Goal: Task Accomplishment & Management: Use online tool/utility

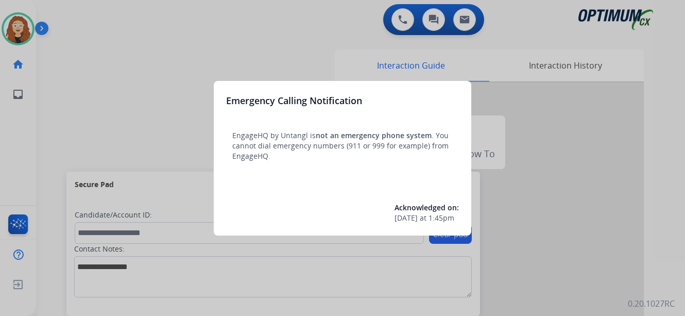
click at [146, 67] on div at bounding box center [342, 158] width 685 height 316
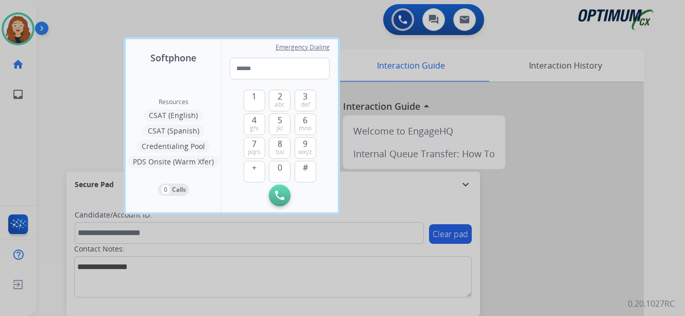
click at [97, 36] on div at bounding box center [342, 158] width 685 height 316
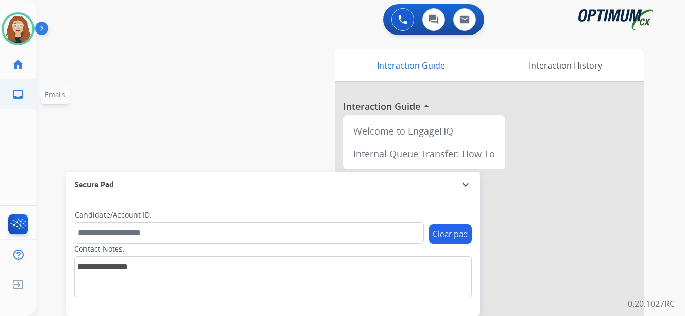
click at [45, 100] on span "Emails" at bounding box center [55, 94] width 29 height 19
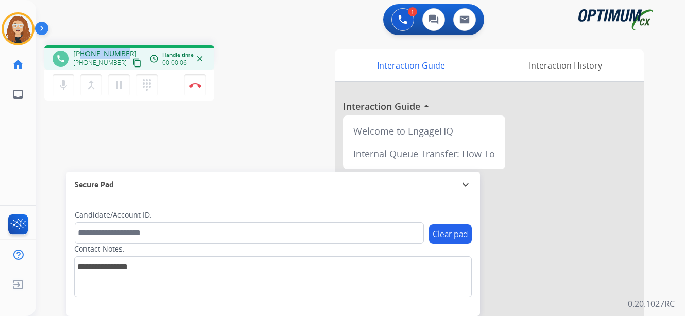
drag, startPoint x: 80, startPoint y: 51, endPoint x: 118, endPoint y: 48, distance: 38.2
click at [123, 49] on span "[PHONE_NUMBER]" at bounding box center [105, 53] width 64 height 10
copy span "9124833547"
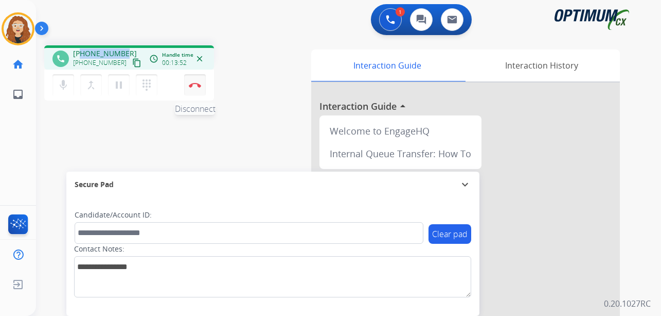
click at [198, 85] on img at bounding box center [195, 84] width 12 height 5
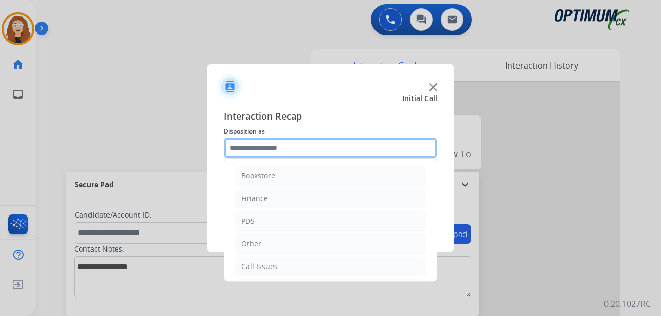
click at [270, 150] on input "text" at bounding box center [331, 147] width 214 height 21
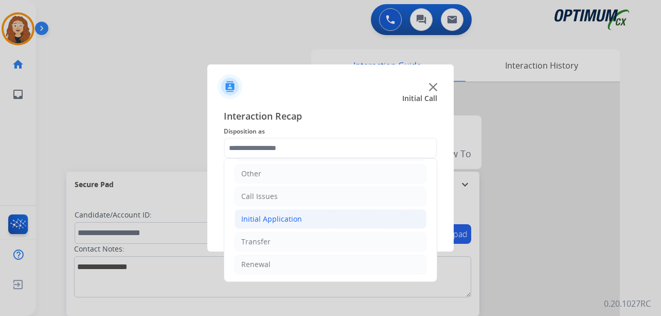
click at [300, 211] on li "Initial Application" at bounding box center [331, 219] width 192 height 20
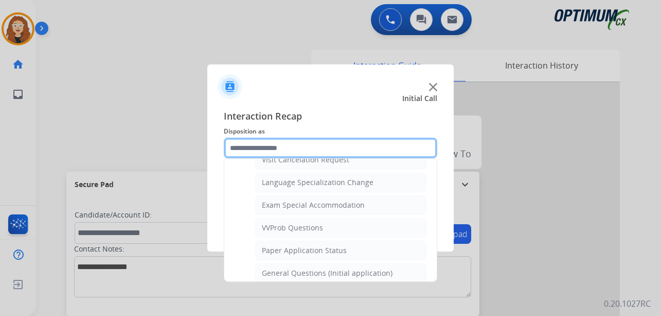
scroll to position [523, 0]
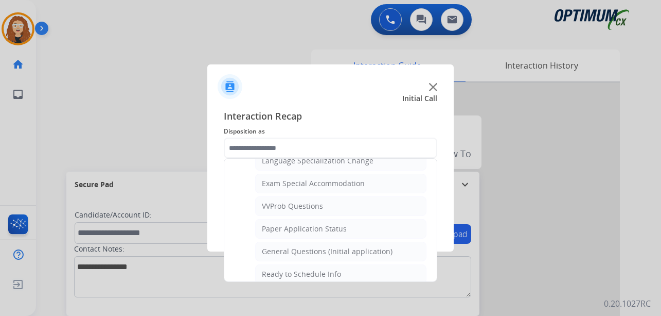
click at [377, 254] on div "General Questions (Initial application)" at bounding box center [327, 251] width 131 height 10
type input "**********"
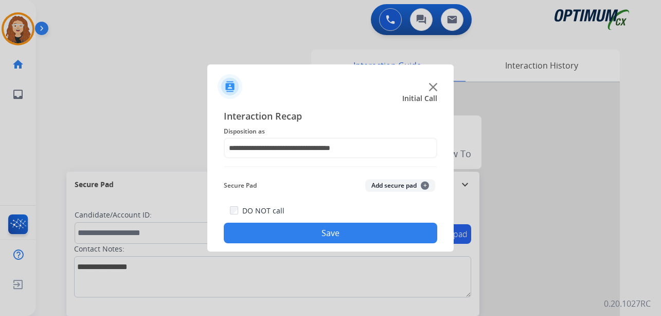
click at [371, 233] on button "Save" at bounding box center [331, 232] width 214 height 21
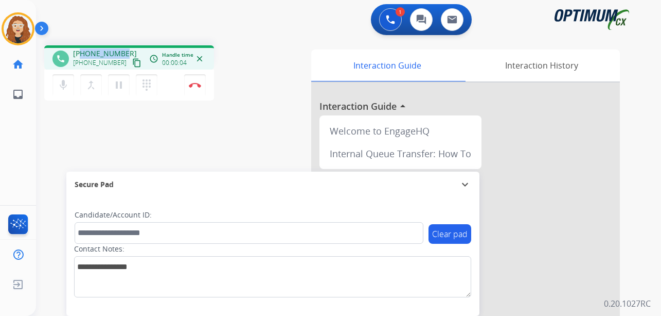
drag, startPoint x: 81, startPoint y: 53, endPoint x: 123, endPoint y: 53, distance: 41.2
click at [123, 53] on span "[PHONE_NUMBER]" at bounding box center [105, 53] width 64 height 10
copy span "4437352813"
click at [197, 84] on img at bounding box center [195, 84] width 12 height 5
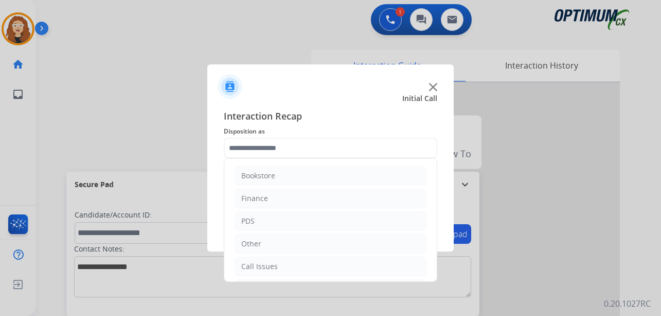
click at [259, 146] on input "text" at bounding box center [331, 147] width 214 height 21
drag, startPoint x: 286, startPoint y: 267, endPoint x: 288, endPoint y: 259, distance: 8.0
click at [287, 261] on li "Renewal" at bounding box center [331, 264] width 192 height 20
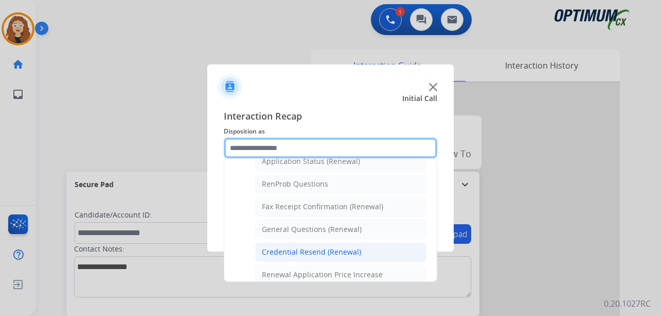
scroll to position [253, 0]
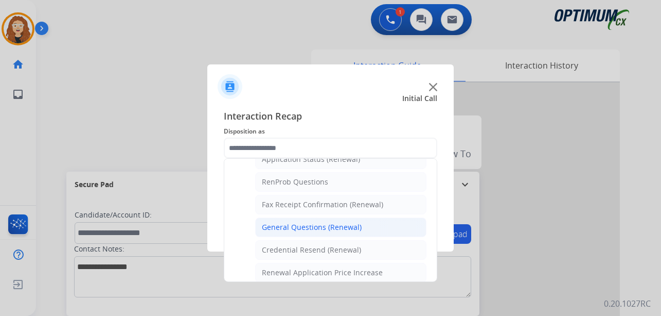
click at [355, 230] on div "General Questions (Renewal)" at bounding box center [312, 227] width 100 height 10
type input "**********"
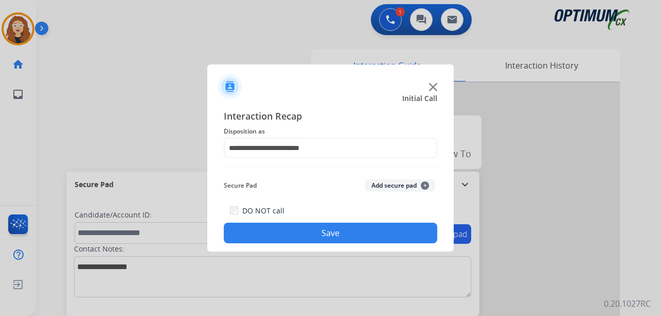
click at [348, 229] on button "Save" at bounding box center [331, 232] width 214 height 21
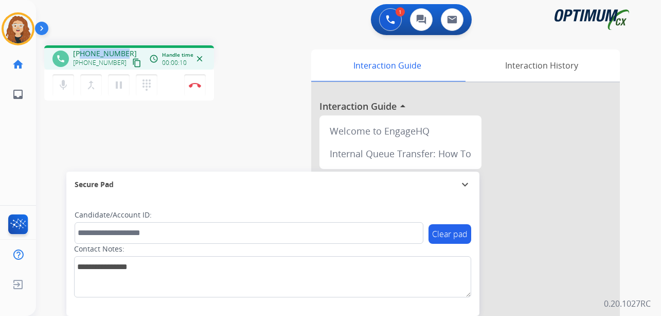
drag, startPoint x: 82, startPoint y: 53, endPoint x: 123, endPoint y: 55, distance: 40.7
click at [123, 54] on span "[PHONE_NUMBER]" at bounding box center [105, 53] width 64 height 10
copy span "7132067092"
click at [199, 87] on img at bounding box center [195, 84] width 12 height 5
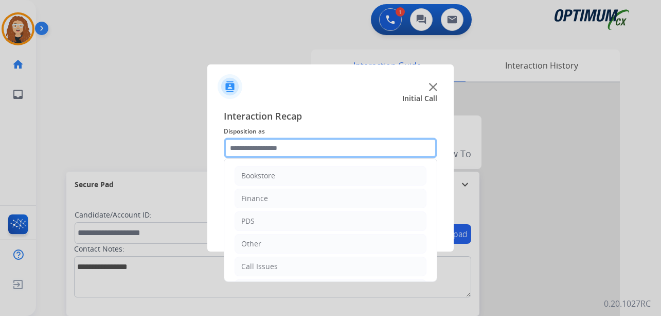
click at [269, 150] on input "text" at bounding box center [331, 147] width 214 height 21
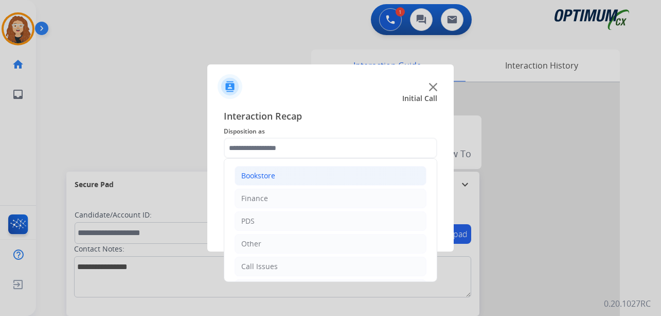
click at [290, 173] on li "Bookstore" at bounding box center [331, 176] width 192 height 20
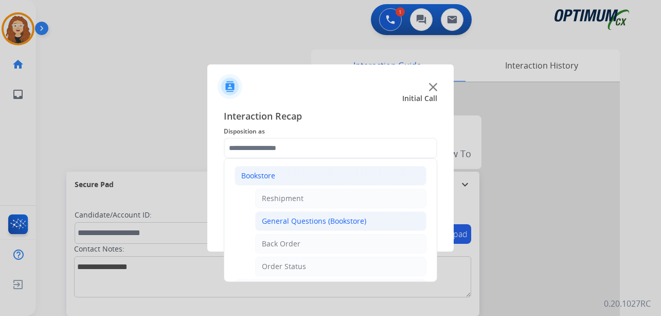
click at [361, 216] on div "General Questions (Bookstore)" at bounding box center [314, 221] width 104 height 10
type input "**********"
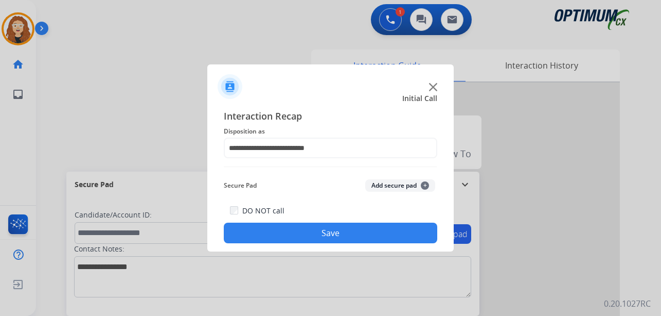
click at [327, 228] on button "Save" at bounding box center [331, 232] width 214 height 21
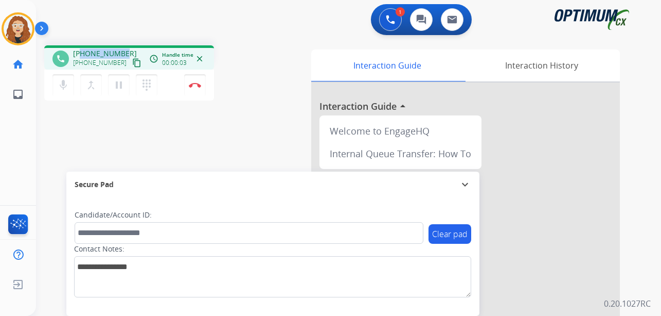
drag, startPoint x: 82, startPoint y: 51, endPoint x: 121, endPoint y: 52, distance: 38.6
click at [123, 52] on div "[PHONE_NUMBER] [PHONE_NUMBER] content_copy" at bounding box center [108, 58] width 70 height 21
copy span "7876732394"
click at [196, 84] on img at bounding box center [195, 84] width 12 height 5
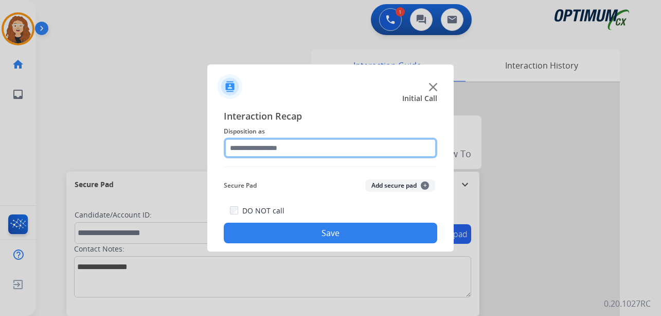
click at [270, 147] on input "text" at bounding box center [331, 147] width 214 height 21
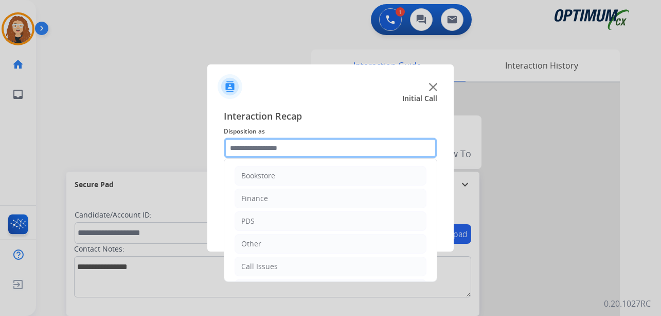
scroll to position [70, 0]
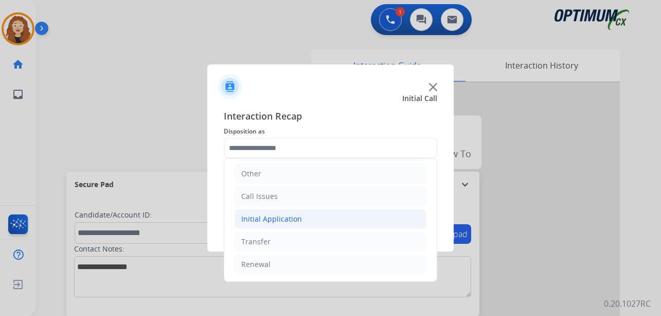
click at [311, 217] on li "Initial Application" at bounding box center [331, 219] width 192 height 20
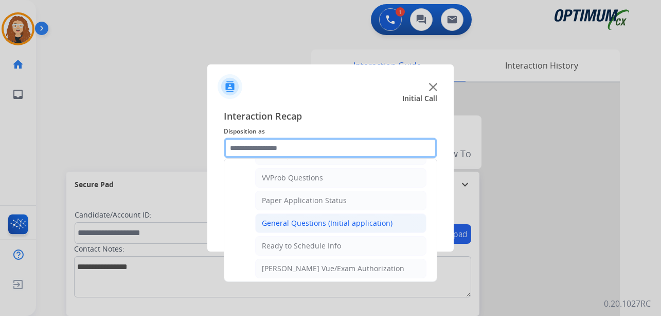
scroll to position [549, 0]
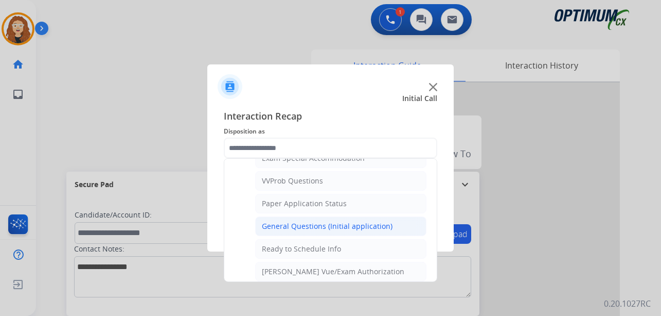
click at [376, 227] on div "General Questions (Initial application)" at bounding box center [327, 226] width 131 height 10
type input "**********"
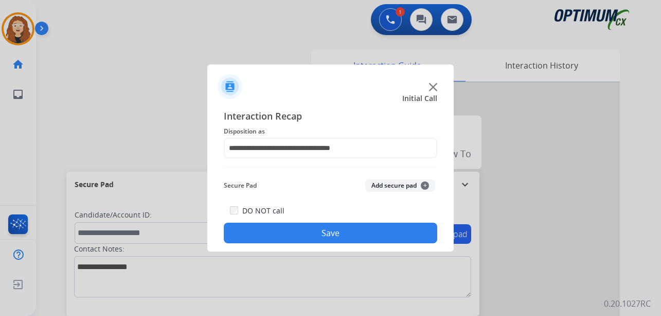
click at [369, 225] on button "Save" at bounding box center [331, 232] width 214 height 21
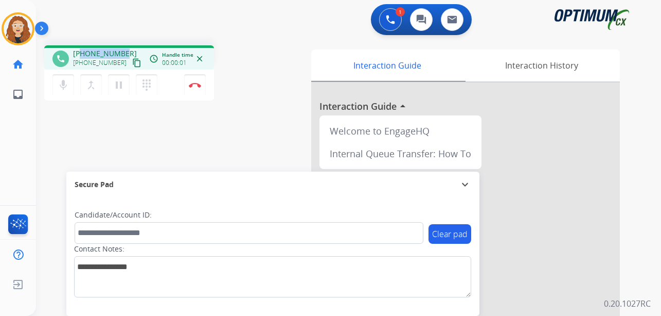
drag, startPoint x: 82, startPoint y: 51, endPoint x: 125, endPoint y: 49, distance: 43.3
click at [126, 49] on div "[PHONE_NUMBER] [PHONE_NUMBER] content_copy" at bounding box center [108, 58] width 70 height 21
copy span "3305728361"
click at [272, 15] on div "1 Voice Interactions 0 Chat Interactions 0 Email Interactions" at bounding box center [342, 20] width 588 height 33
click at [197, 88] on button "Disconnect" at bounding box center [195, 85] width 22 height 22
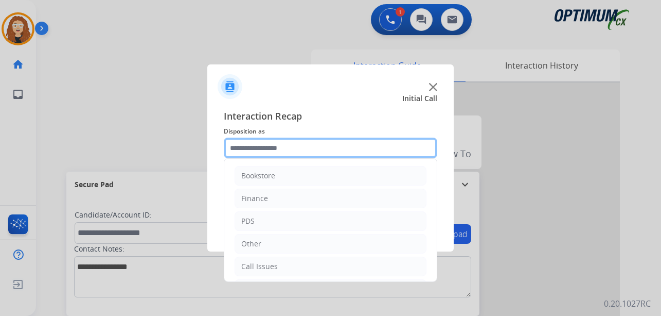
click at [260, 151] on input "text" at bounding box center [331, 147] width 214 height 21
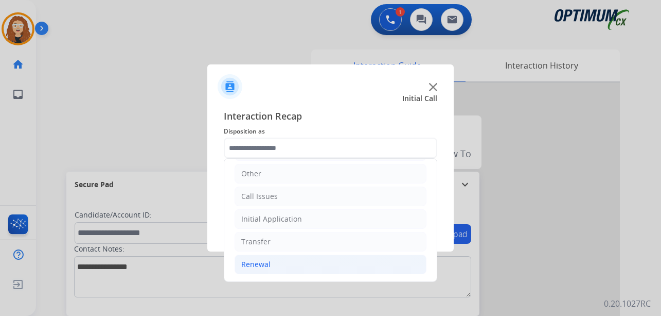
drag, startPoint x: 275, startPoint y: 264, endPoint x: 353, endPoint y: 256, distance: 78.6
click at [277, 261] on li "Renewal" at bounding box center [331, 264] width 192 height 20
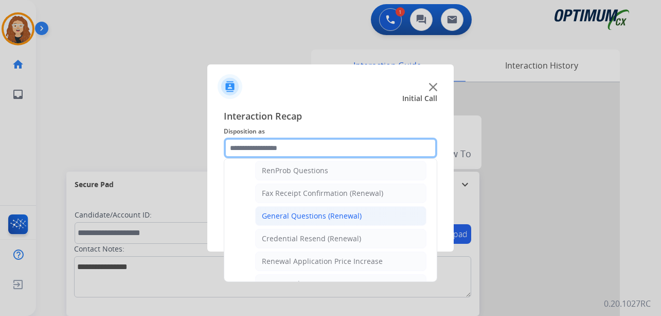
scroll to position [257, 0]
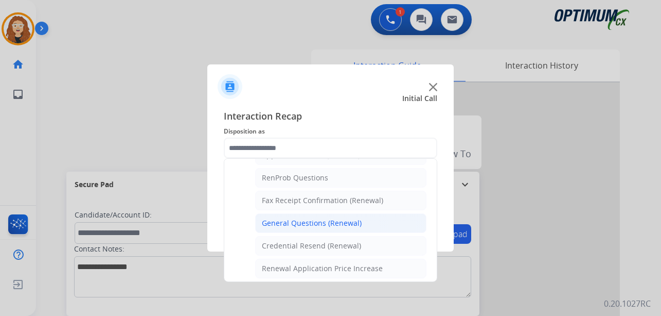
click at [341, 221] on div "General Questions (Renewal)" at bounding box center [312, 223] width 100 height 10
type input "**********"
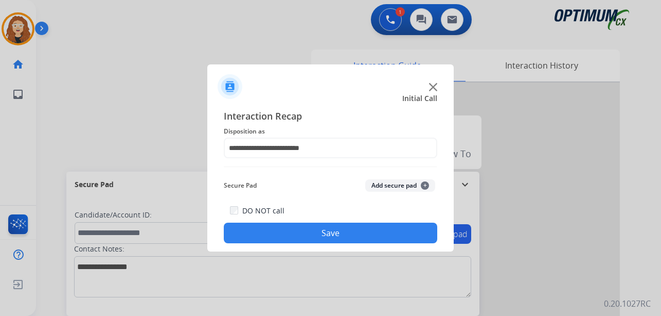
click at [339, 224] on button "Save" at bounding box center [331, 232] width 214 height 21
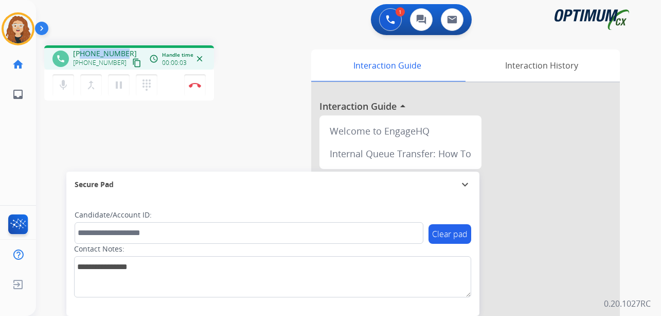
drag, startPoint x: 81, startPoint y: 54, endPoint x: 127, endPoint y: 47, distance: 46.8
click at [127, 47] on div "phone [PHONE_NUMBER] [PHONE_NUMBER] content_copy access_time Call metrics Queue…" at bounding box center [129, 57] width 170 height 24
copy span "4194842808"
click at [198, 83] on img at bounding box center [195, 84] width 12 height 5
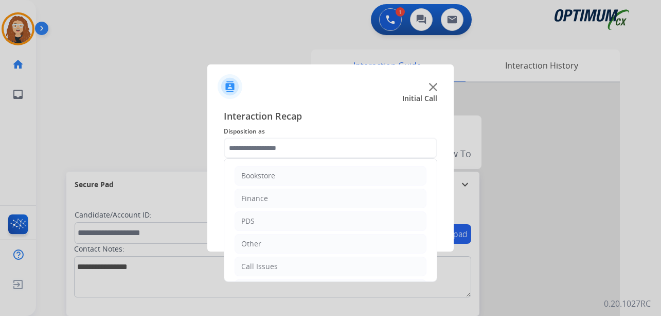
click at [274, 144] on input "text" at bounding box center [331, 147] width 214 height 21
click at [277, 144] on input "text" at bounding box center [331, 147] width 214 height 21
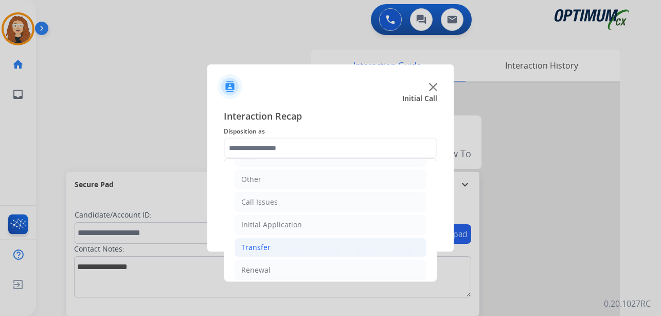
scroll to position [66, 0]
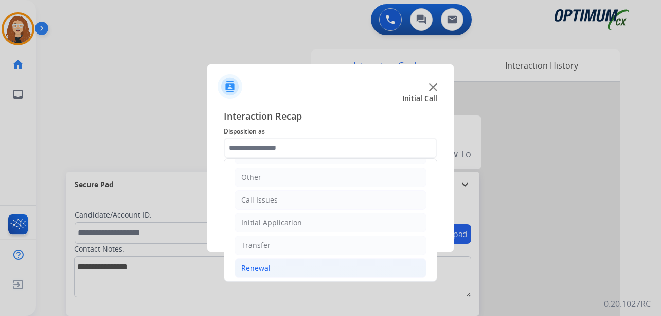
click at [294, 269] on li "Renewal" at bounding box center [331, 268] width 192 height 20
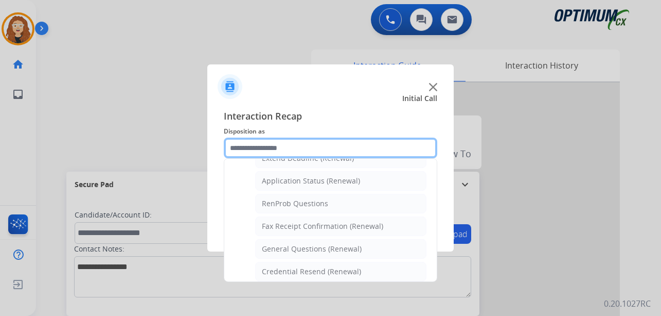
scroll to position [257, 0]
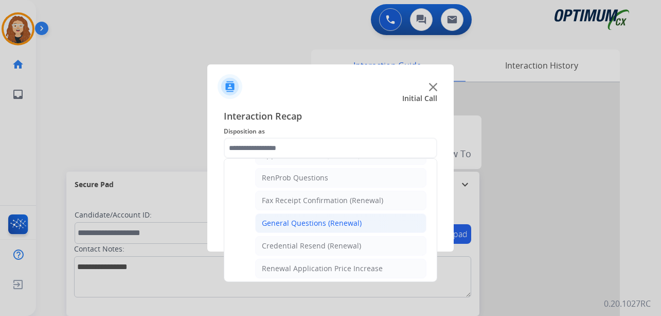
click at [352, 219] on div "General Questions (Renewal)" at bounding box center [312, 223] width 100 height 10
type input "**********"
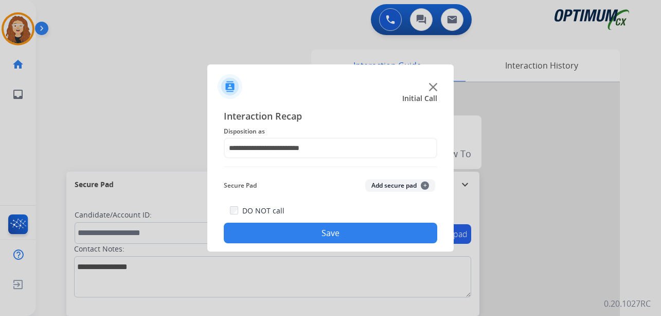
click at [330, 234] on button "Save" at bounding box center [331, 232] width 214 height 21
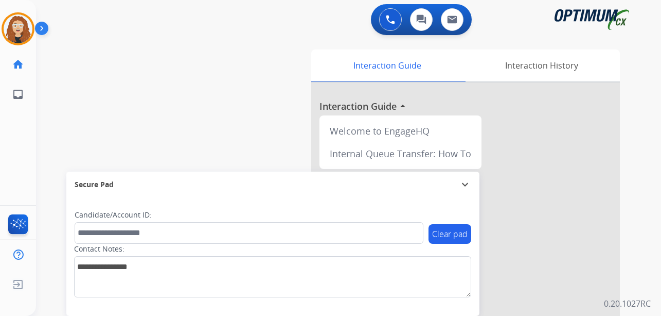
click at [47, 131] on div "swap_horiz Break voice bridge close_fullscreen Connect 3-Way Call merge_type Se…" at bounding box center [336, 251] width 601 height 429
click at [22, 29] on img at bounding box center [18, 28] width 29 height 29
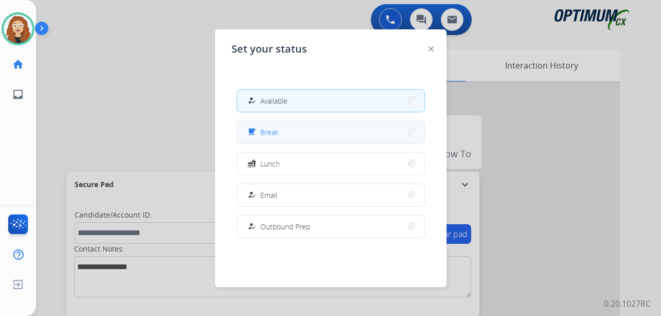
click at [356, 133] on button "free_breakfast Break" at bounding box center [330, 132] width 187 height 22
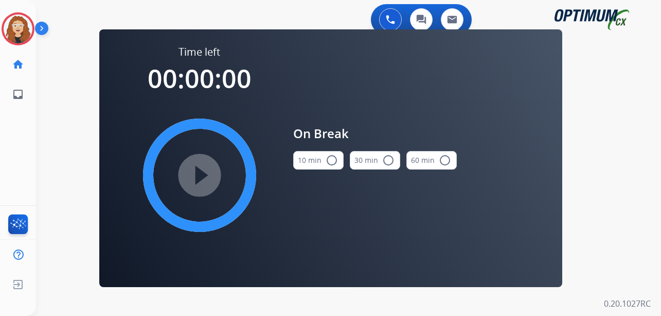
click at [335, 160] on mat-icon "radio_button_unchecked" at bounding box center [332, 160] width 12 height 12
click at [201, 177] on mat-icon "play_circle_filled" at bounding box center [200, 175] width 12 height 12
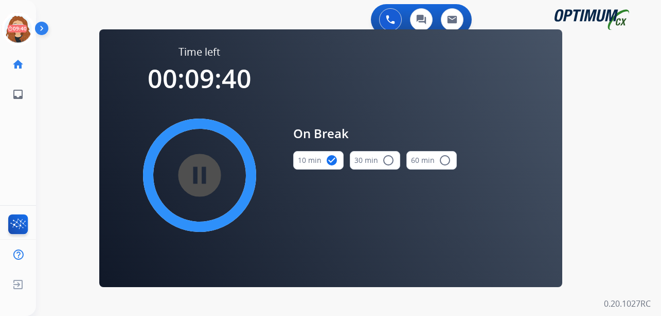
click at [48, 175] on div "0 Voice Interactions 0 Chat Interactions 0 Email Interactions swap_horiz Break …" at bounding box center [348, 158] width 625 height 316
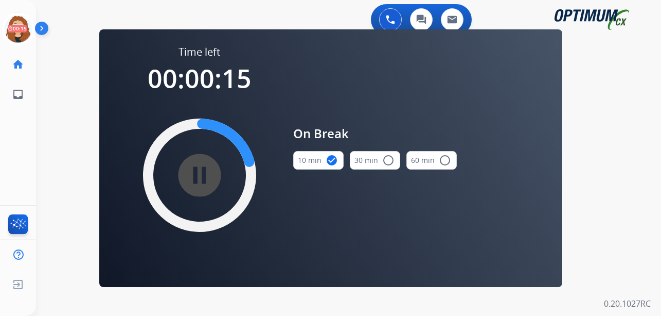
click at [51, 134] on div "0 Voice Interactions 0 Chat Interactions 0 Email Interactions swap_horiz Break …" at bounding box center [348, 158] width 625 height 316
click at [50, 84] on div "swap_horiz Break voice bridge close_fullscreen Connect 3-Way Call merge_type Se…" at bounding box center [336, 61] width 601 height 49
click at [20, 26] on icon at bounding box center [18, 28] width 33 height 33
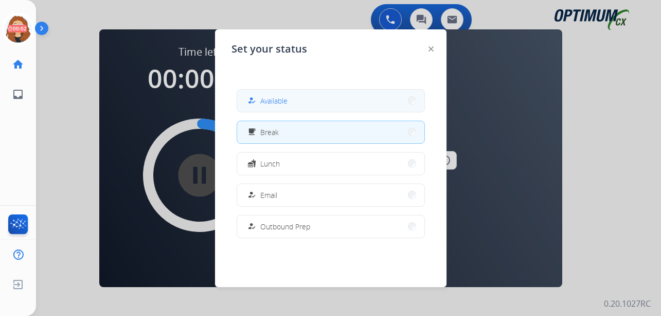
click at [290, 104] on button "how_to_reg Available" at bounding box center [330, 101] width 187 height 22
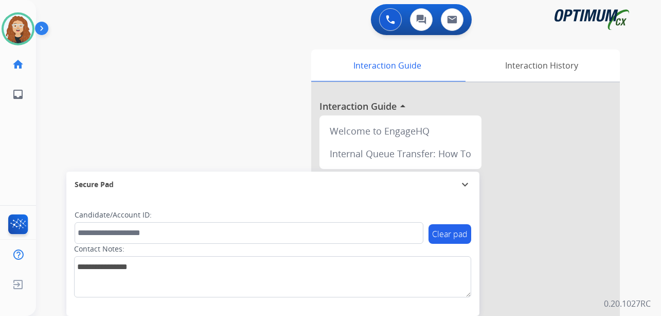
click at [59, 92] on div "swap_horiz Break voice bridge close_fullscreen Connect 3-Way Call merge_type Se…" at bounding box center [336, 251] width 601 height 429
click at [391, 23] on img at bounding box center [390, 19] width 9 height 9
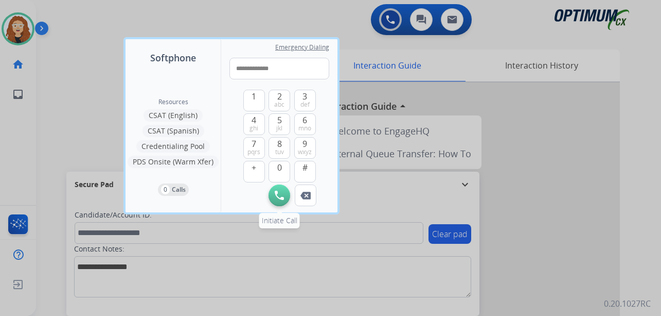
type input "**********"
click at [280, 195] on img at bounding box center [279, 194] width 9 height 9
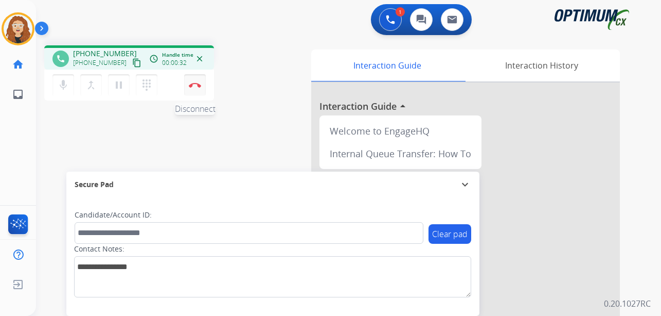
click at [195, 86] on img at bounding box center [195, 84] width 12 height 5
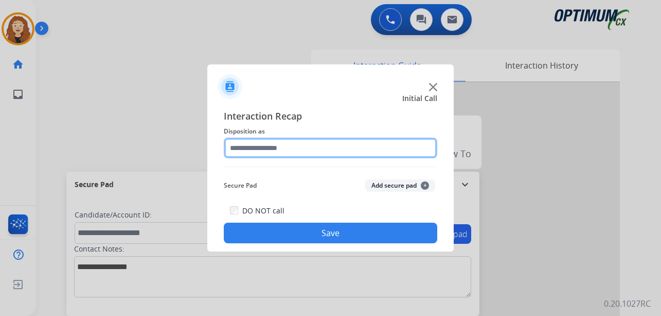
click at [308, 148] on input "text" at bounding box center [331, 147] width 214 height 21
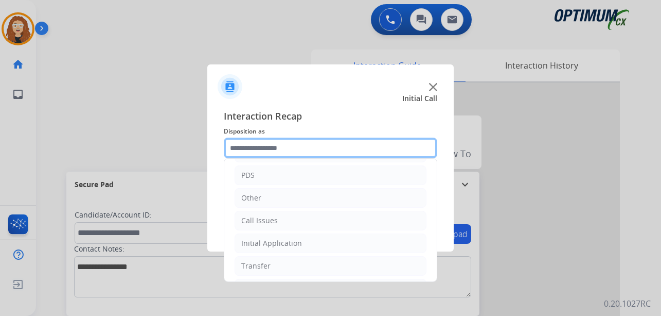
scroll to position [70, 0]
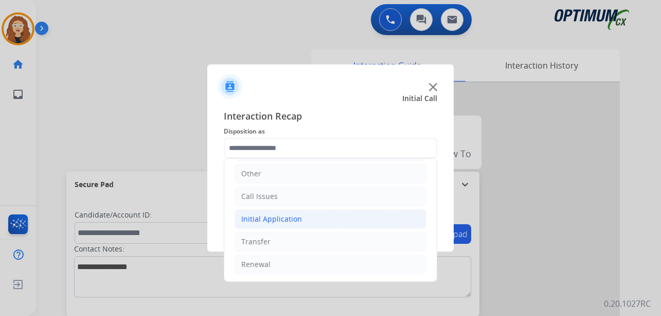
click at [276, 220] on div "Initial Application" at bounding box center [271, 219] width 61 height 10
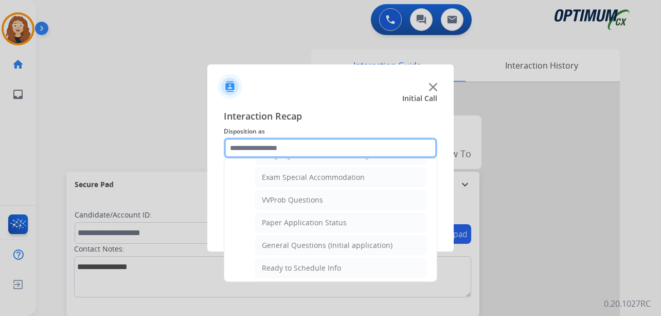
scroll to position [558, 0]
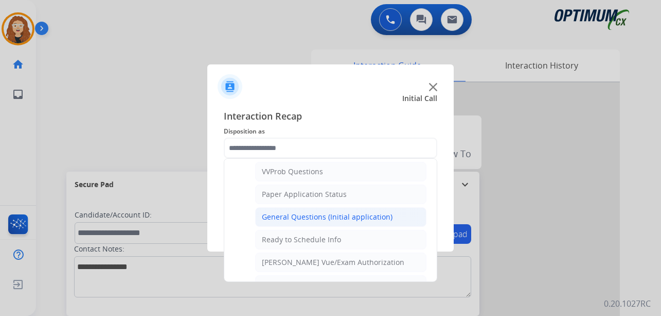
click at [368, 219] on div "General Questions (Initial application)" at bounding box center [327, 217] width 131 height 10
type input "**********"
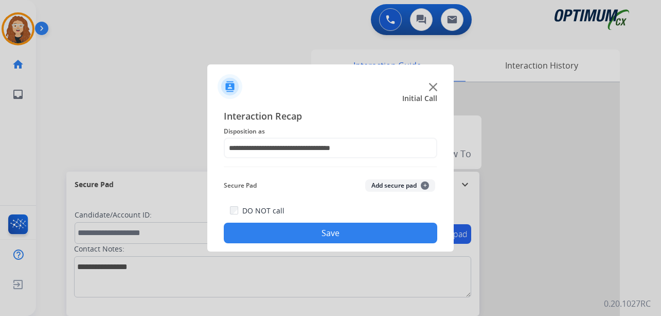
click at [361, 232] on button "Save" at bounding box center [331, 232] width 214 height 21
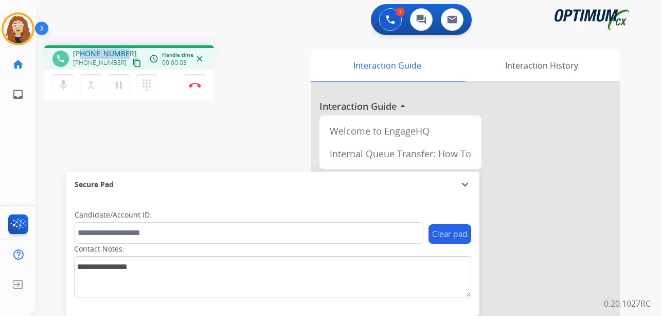
drag, startPoint x: 81, startPoint y: 51, endPoint x: 124, endPoint y: 46, distance: 42.5
click at [124, 46] on div "phone [PHONE_NUMBER] [PHONE_NUMBER] content_copy access_time Call metrics Queue…" at bounding box center [129, 57] width 170 height 24
copy span "4057741397"
click at [195, 77] on button "Disconnect" at bounding box center [195, 85] width 22 height 22
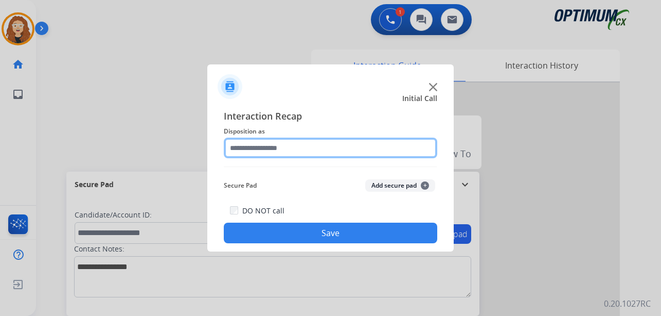
click at [270, 149] on input "text" at bounding box center [331, 147] width 214 height 21
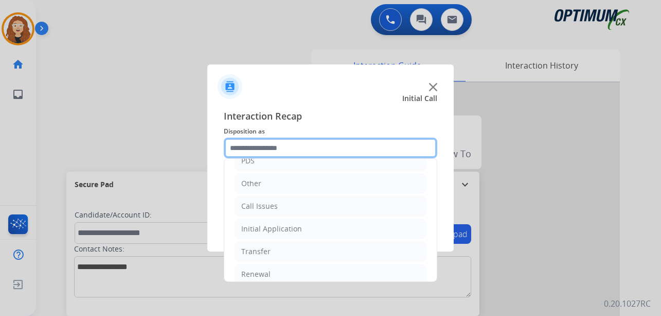
scroll to position [70, 0]
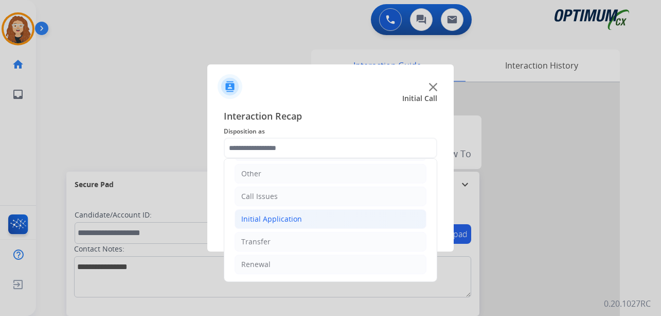
click at [289, 212] on li "Initial Application" at bounding box center [331, 219] width 192 height 20
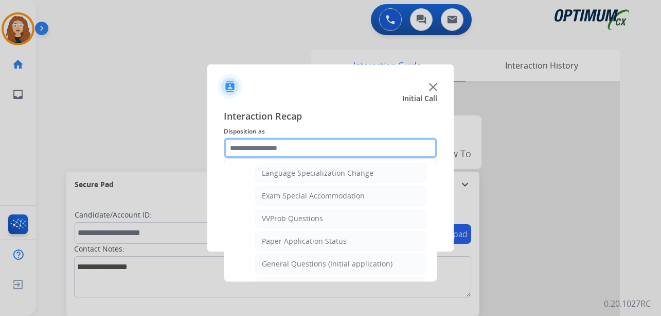
scroll to position [527, 0]
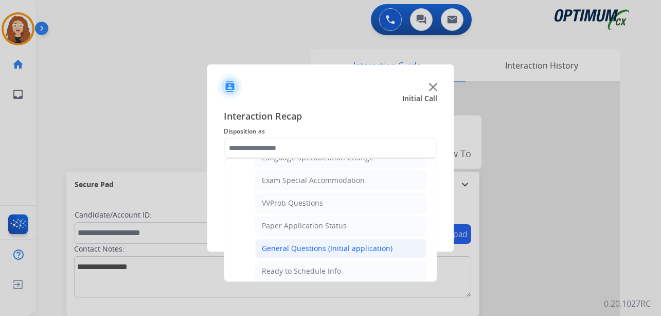
click at [357, 248] on div "General Questions (Initial application)" at bounding box center [327, 248] width 131 height 10
type input "**********"
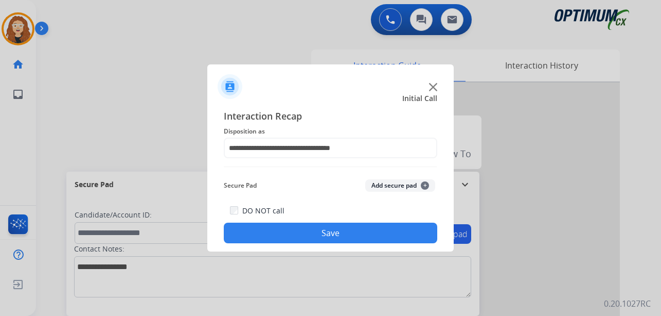
click at [342, 238] on button "Save" at bounding box center [331, 232] width 214 height 21
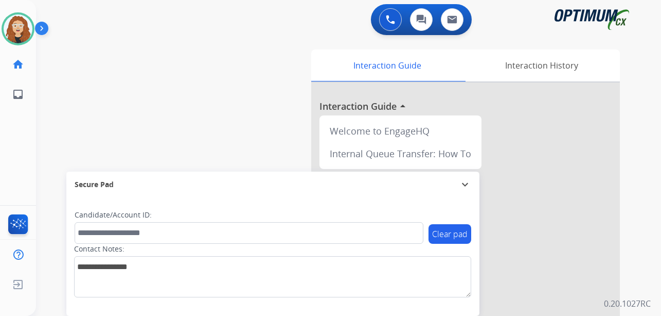
click at [45, 121] on div "swap_horiz Break voice bridge close_fullscreen Connect 3-Way Call merge_type Se…" at bounding box center [336, 251] width 601 height 429
click at [57, 135] on div "swap_horiz Break voice bridge close_fullscreen Connect 3-Way Call merge_type Se…" at bounding box center [336, 251] width 601 height 429
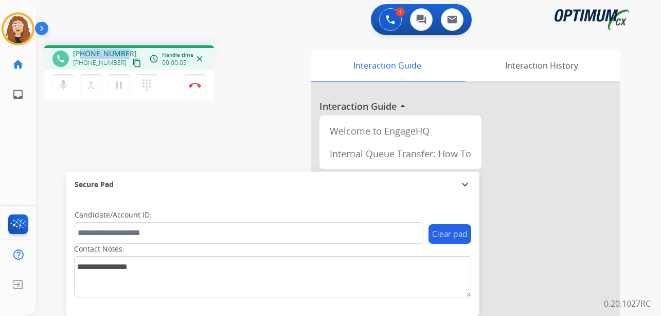
drag, startPoint x: 82, startPoint y: 53, endPoint x: 121, endPoint y: 45, distance: 39.5
click at [122, 45] on div "phone [PHONE_NUMBER] [PHONE_NUMBER] content_copy access_time Call metrics Queue…" at bounding box center [129, 57] width 170 height 24
copy span "8038049826"
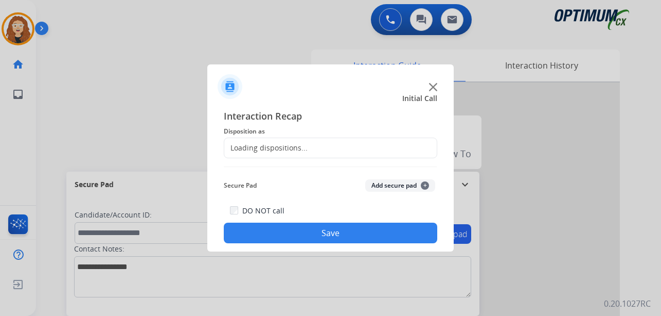
click at [263, 145] on div "Loading dispositions..." at bounding box center [265, 148] width 83 height 10
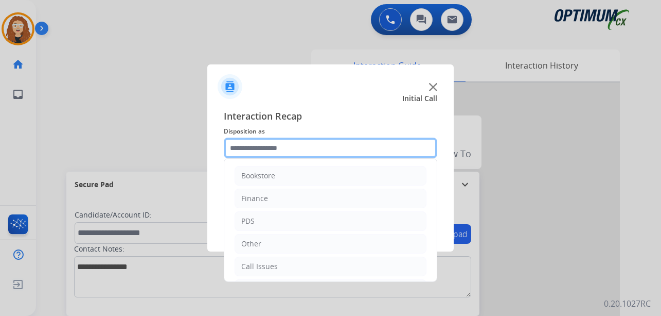
click at [268, 147] on input "text" at bounding box center [331, 147] width 214 height 21
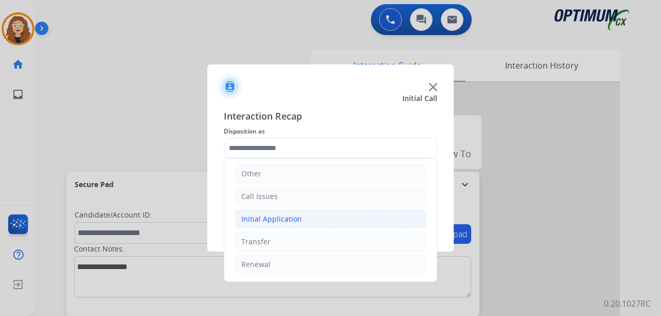
click at [305, 218] on li "Initial Application" at bounding box center [331, 219] width 192 height 20
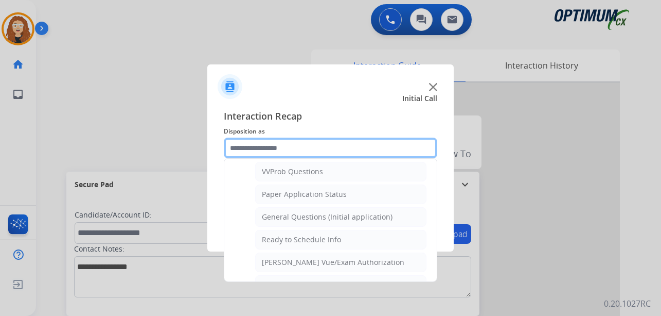
scroll to position [561, 0]
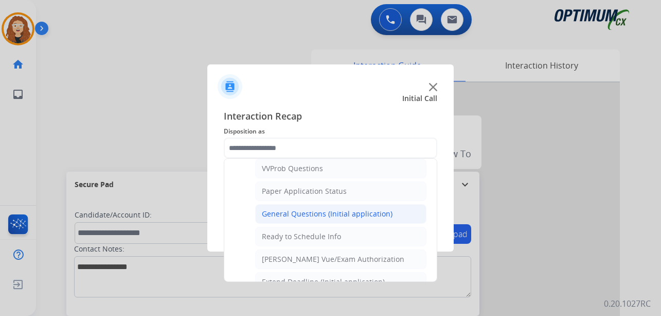
click at [353, 213] on div "General Questions (Initial application)" at bounding box center [327, 213] width 131 height 10
type input "**********"
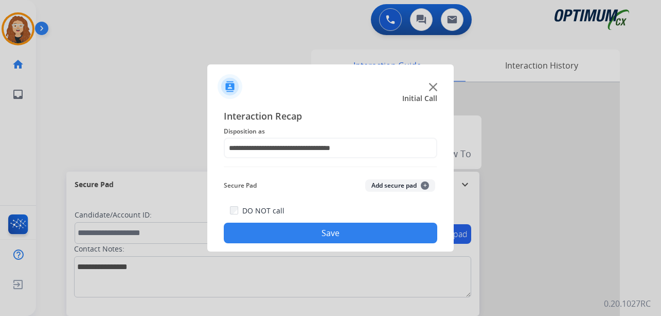
click at [351, 224] on button "Save" at bounding box center [331, 232] width 214 height 21
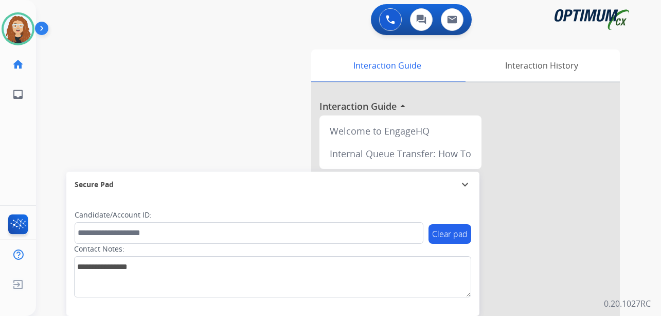
click at [50, 96] on div "swap_horiz Break voice bridge close_fullscreen Connect 3-Way Call merge_type Se…" at bounding box center [336, 251] width 601 height 429
click at [45, 131] on div "swap_horiz Break voice bridge close_fullscreen Connect 3-Way Call merge_type Se…" at bounding box center [336, 251] width 601 height 429
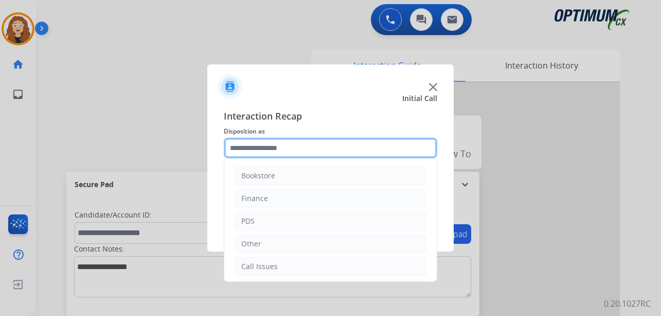
click at [296, 142] on input "text" at bounding box center [331, 147] width 214 height 21
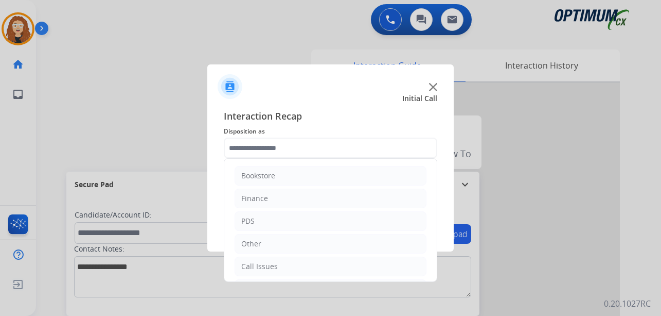
drag, startPoint x: 429, startPoint y: 222, endPoint x: 391, endPoint y: 211, distance: 39.9
click at [433, 264] on div "Bookstore Finance PDS Other Call Issues Initial Application Transfer Renewal" at bounding box center [331, 220] width 214 height 124
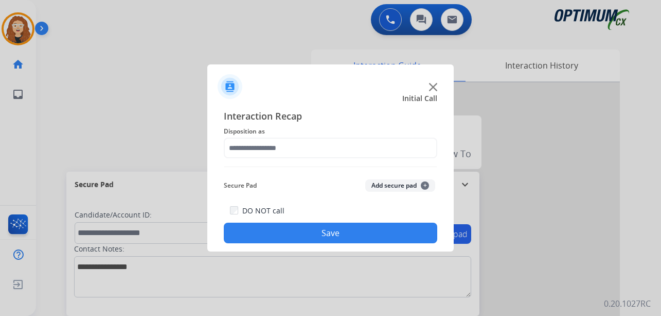
click at [338, 90] on div at bounding box center [330, 82] width 247 height 36
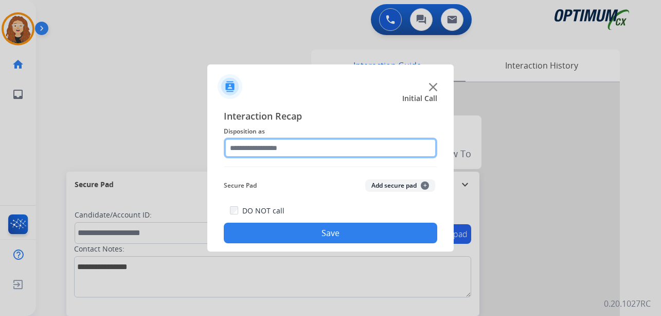
click at [264, 143] on input "text" at bounding box center [331, 147] width 214 height 21
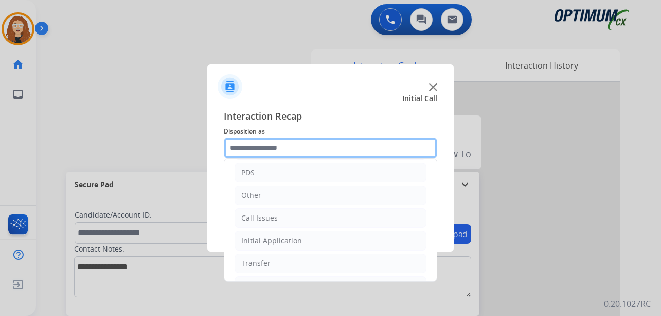
scroll to position [70, 0]
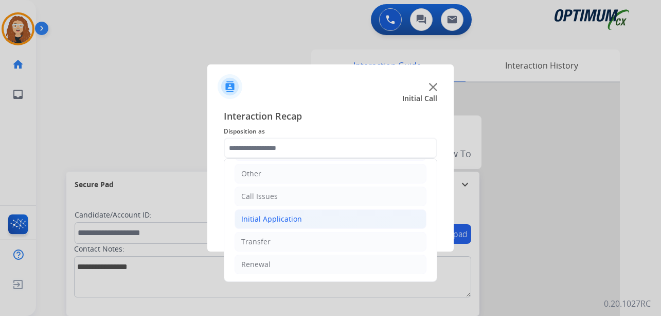
click at [315, 219] on li "Initial Application" at bounding box center [331, 219] width 192 height 20
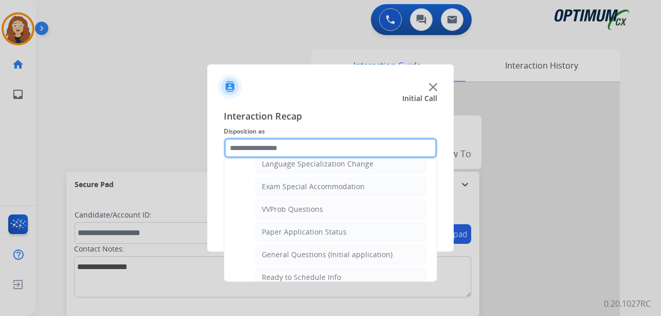
scroll to position [527, 0]
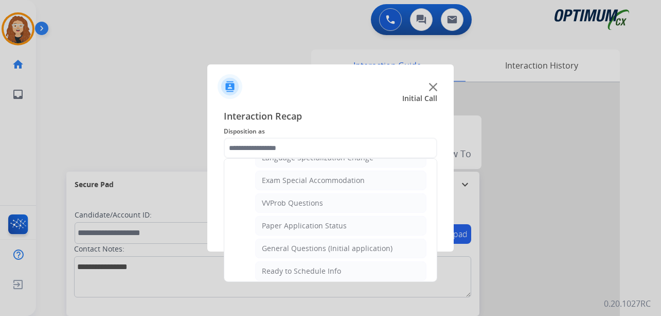
click at [397, 250] on li "General Questions (Initial application)" at bounding box center [340, 248] width 171 height 20
type input "**********"
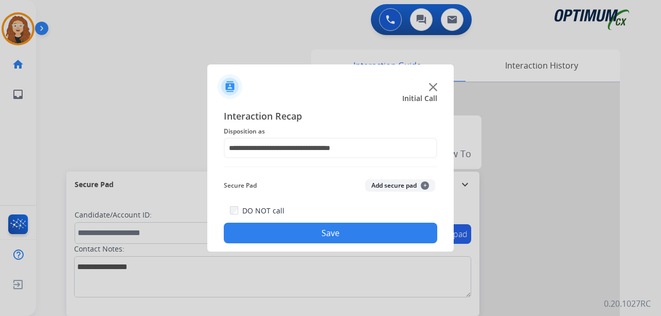
click at [355, 232] on button "Save" at bounding box center [331, 232] width 214 height 21
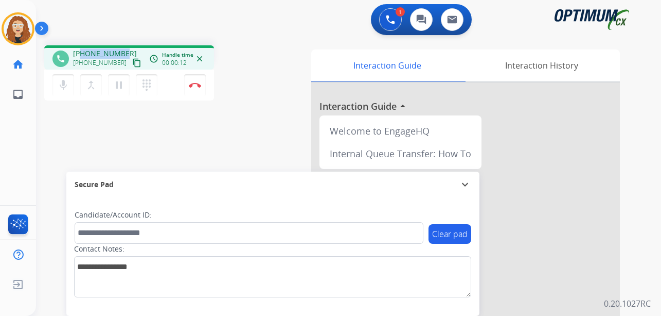
drag, startPoint x: 80, startPoint y: 51, endPoint x: 124, endPoint y: 50, distance: 43.3
click at [124, 50] on div "[PHONE_NUMBER] [PHONE_NUMBER] content_copy" at bounding box center [108, 58] width 70 height 21
copy span "2018773272"
click at [198, 85] on img at bounding box center [195, 84] width 12 height 5
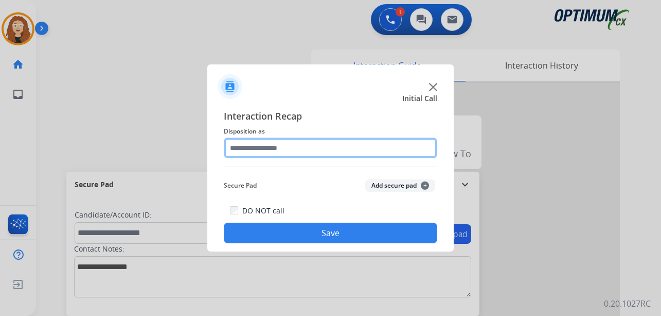
click at [261, 148] on input "text" at bounding box center [331, 147] width 214 height 21
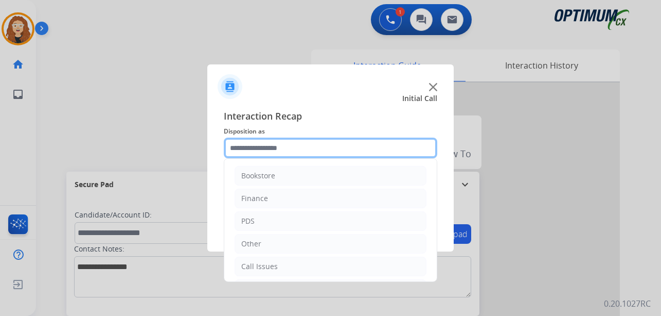
scroll to position [70, 0]
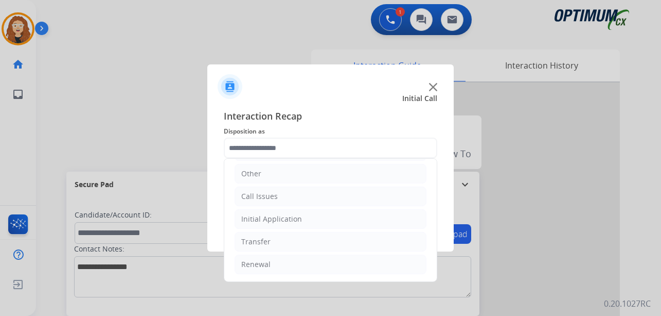
drag, startPoint x: 342, startPoint y: 269, endPoint x: 424, endPoint y: 237, distance: 87.7
click at [342, 269] on li "Renewal" at bounding box center [331, 264] width 192 height 20
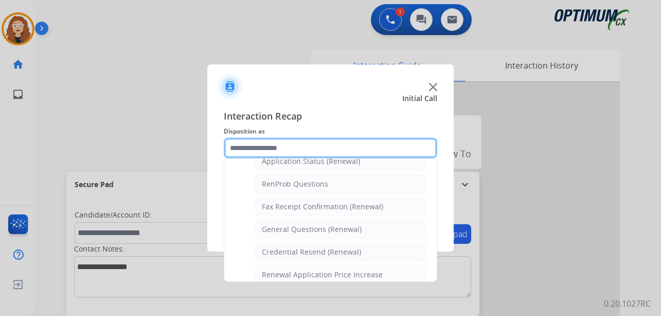
scroll to position [265, 0]
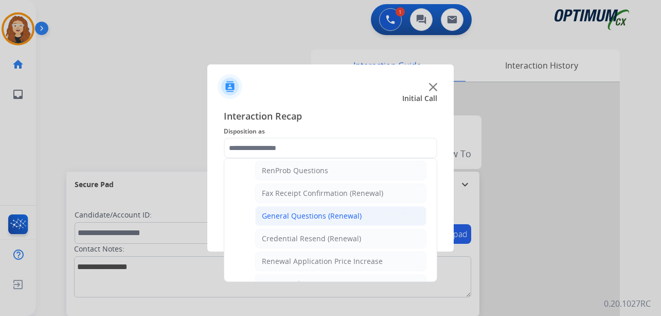
click at [382, 220] on li "General Questions (Renewal)" at bounding box center [340, 216] width 171 height 20
type input "**********"
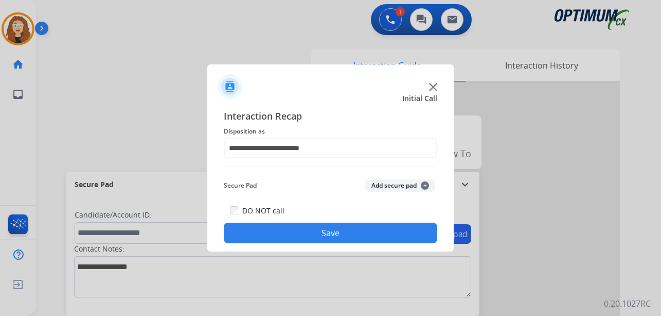
click at [365, 231] on button "Save" at bounding box center [331, 232] width 214 height 21
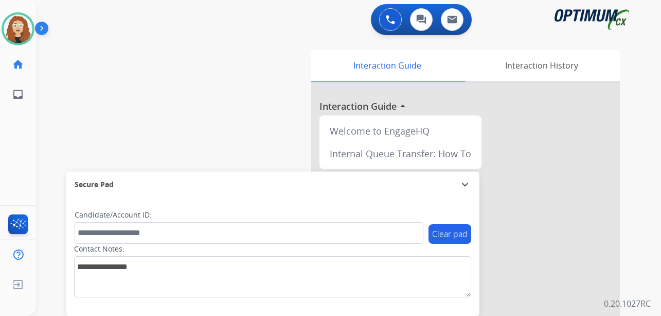
click at [60, 101] on div "swap_horiz Break voice bridge close_fullscreen Connect 3-Way Call merge_type Se…" at bounding box center [336, 251] width 601 height 429
click at [19, 32] on img at bounding box center [18, 28] width 29 height 29
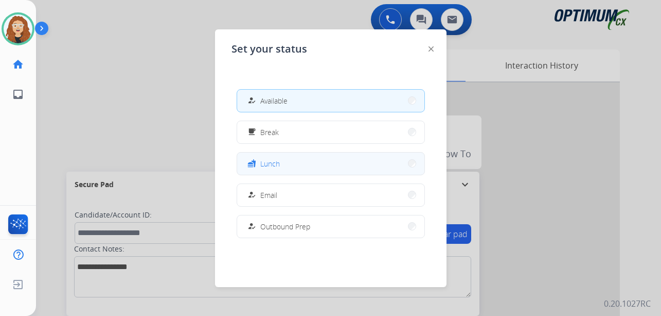
click at [284, 156] on button "fastfood Lunch" at bounding box center [330, 163] width 187 height 22
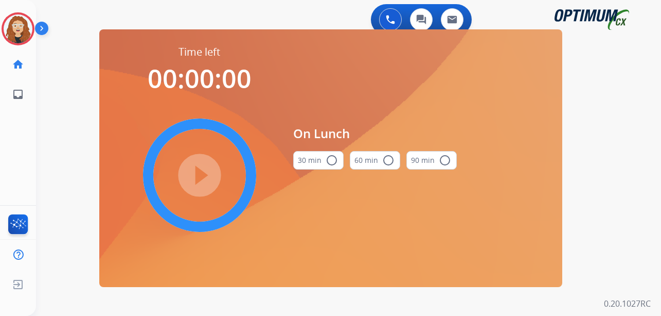
click at [336, 161] on mat-icon "radio_button_unchecked" at bounding box center [332, 160] width 12 height 12
click at [202, 177] on mat-icon "play_circle_filled" at bounding box center [200, 175] width 12 height 12
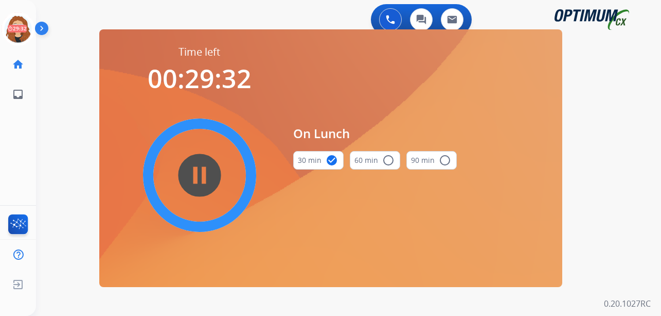
click at [52, 148] on div "0 Voice Interactions 0 Chat Interactions 0 Email Interactions swap_horiz Break …" at bounding box center [348, 158] width 625 height 316
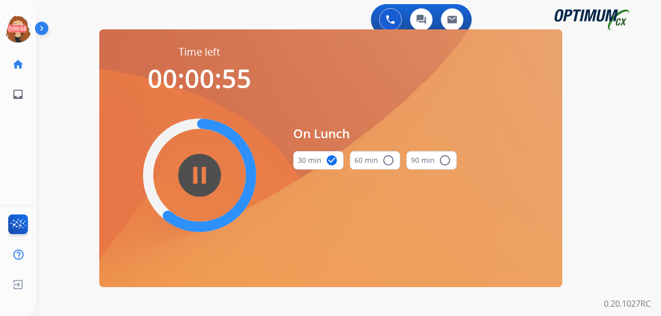
click at [62, 83] on div "swap_horiz Break voice bridge close_fullscreen Connect 3-Way Call merge_type Se…" at bounding box center [336, 61] width 601 height 49
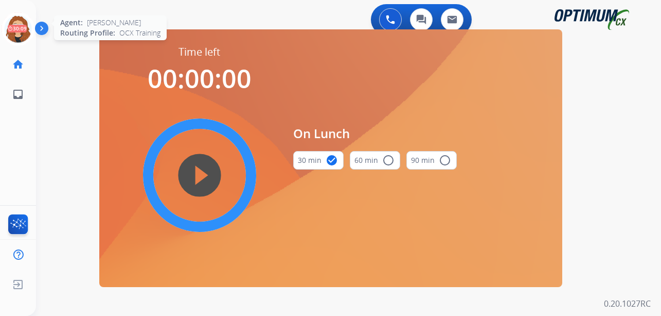
click at [13, 28] on icon at bounding box center [18, 28] width 33 height 33
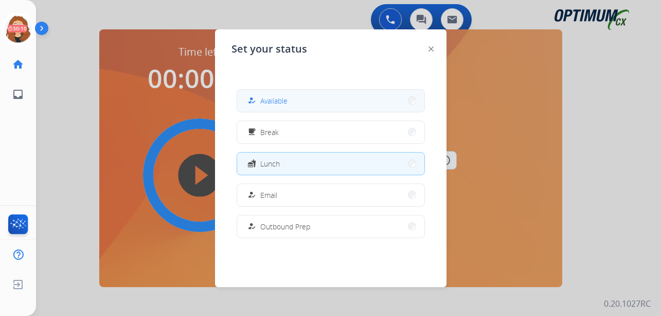
click at [318, 99] on button "how_to_reg Available" at bounding box center [330, 101] width 187 height 22
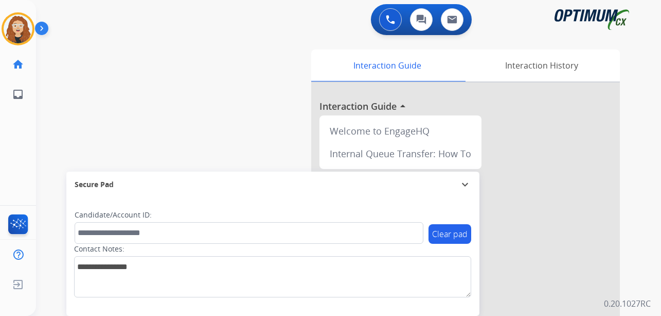
click at [55, 113] on div "swap_horiz Break voice bridge close_fullscreen Connect 3-Way Call merge_type Se…" at bounding box center [336, 251] width 601 height 429
click at [62, 80] on div "swap_horiz Break voice bridge close_fullscreen Connect 3-Way Call merge_type Se…" at bounding box center [336, 251] width 601 height 429
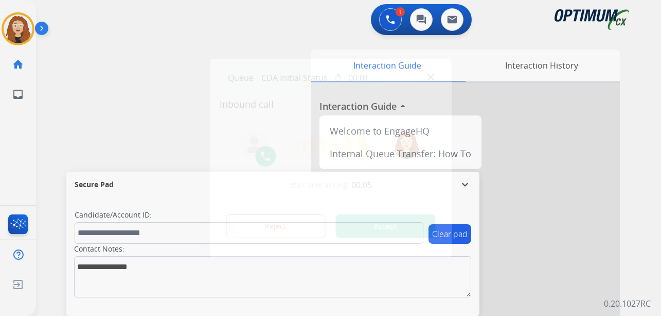
click at [50, 143] on div at bounding box center [330, 158] width 661 height 316
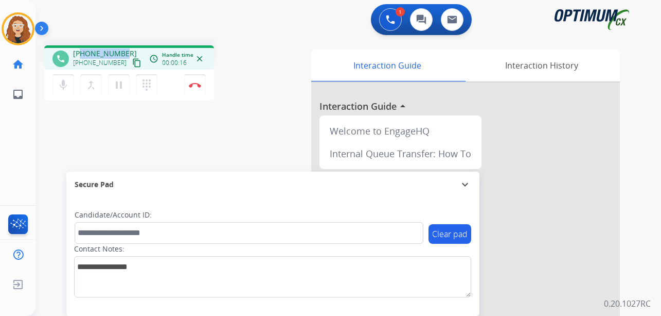
drag, startPoint x: 82, startPoint y: 55, endPoint x: 121, endPoint y: 51, distance: 38.7
click at [121, 51] on span "[PHONE_NUMBER]" at bounding box center [105, 53] width 64 height 10
copy span "2242902062"
click at [197, 84] on img at bounding box center [195, 84] width 12 height 5
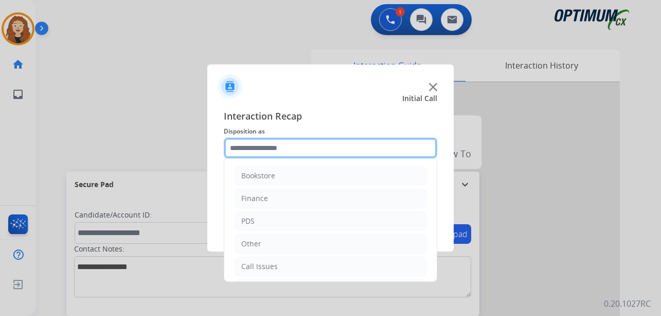
click at [310, 150] on input "text" at bounding box center [331, 147] width 214 height 21
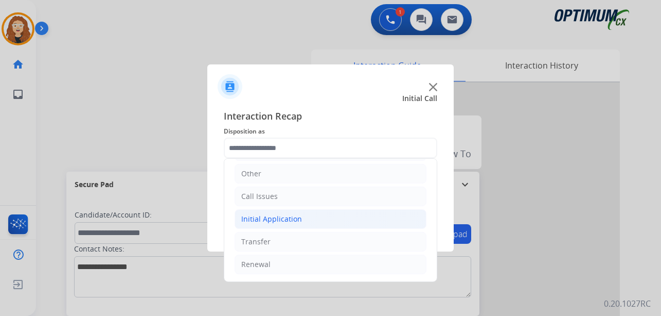
click at [289, 221] on div "Initial Application" at bounding box center [271, 219] width 61 height 10
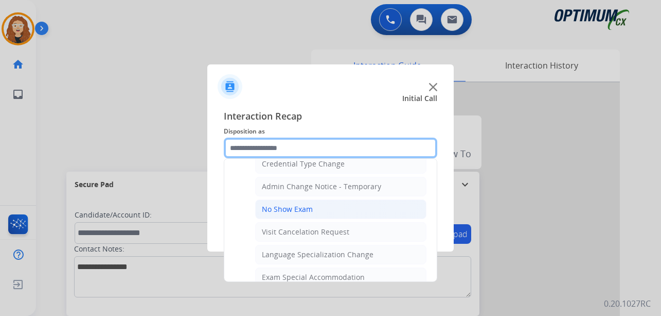
scroll to position [407, 0]
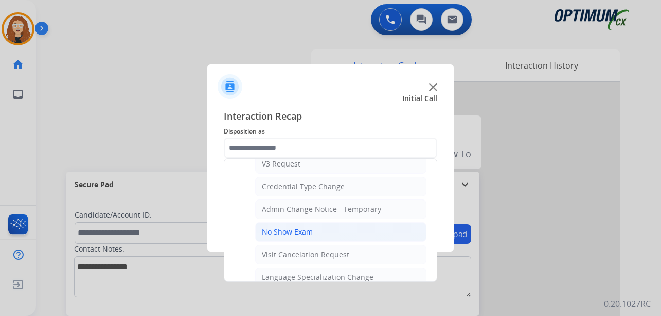
click at [334, 232] on li "No Show Exam" at bounding box center [340, 232] width 171 height 20
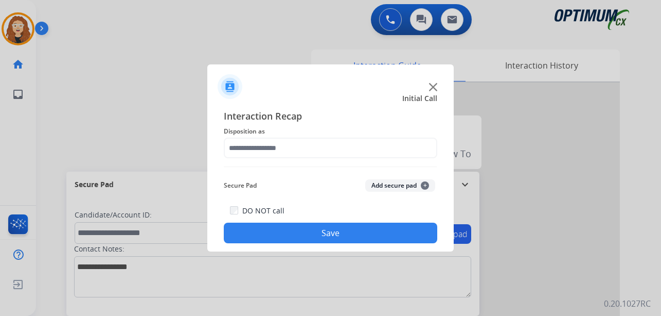
type input "**********"
click at [308, 230] on button "Save" at bounding box center [331, 232] width 214 height 21
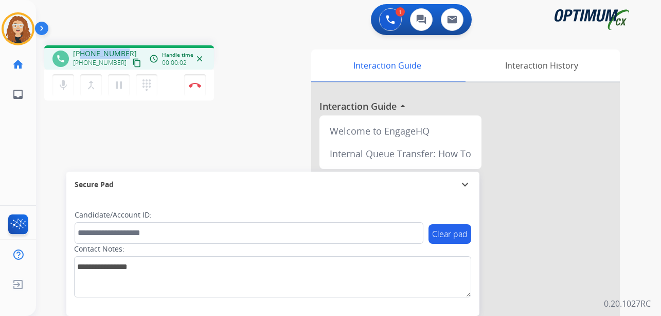
drag, startPoint x: 82, startPoint y: 53, endPoint x: 126, endPoint y: 50, distance: 43.8
click at [127, 51] on div "[PHONE_NUMBER] [PHONE_NUMBER] content_copy" at bounding box center [108, 58] width 70 height 21
click at [198, 84] on img at bounding box center [195, 84] width 12 height 5
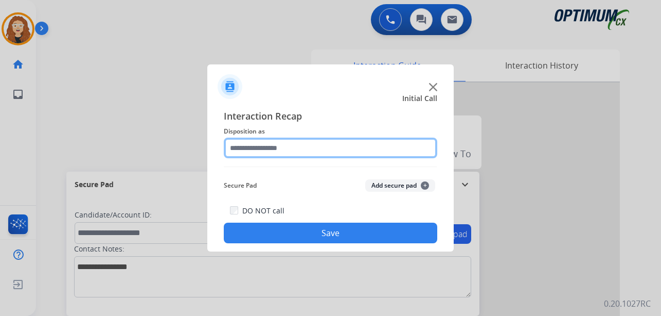
click at [266, 147] on input "text" at bounding box center [331, 147] width 214 height 21
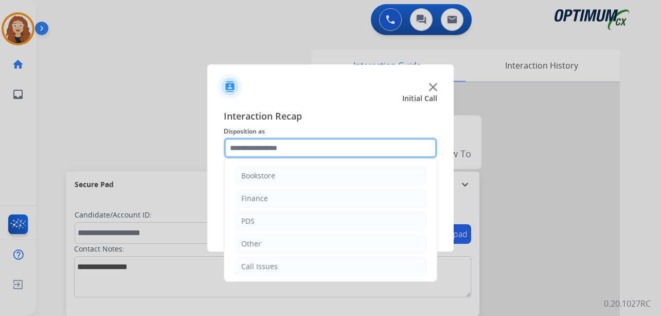
scroll to position [70, 0]
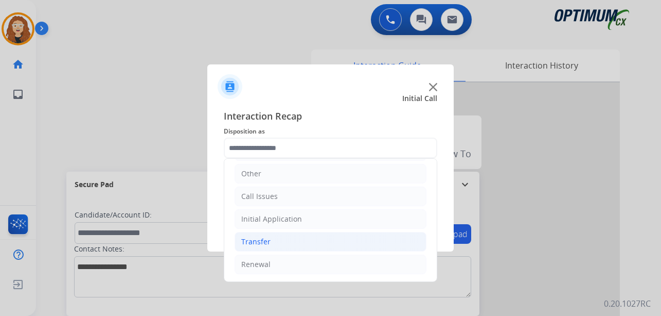
drag, startPoint x: 341, startPoint y: 271, endPoint x: 404, endPoint y: 238, distance: 70.9
click at [345, 271] on li "Renewal" at bounding box center [331, 264] width 192 height 20
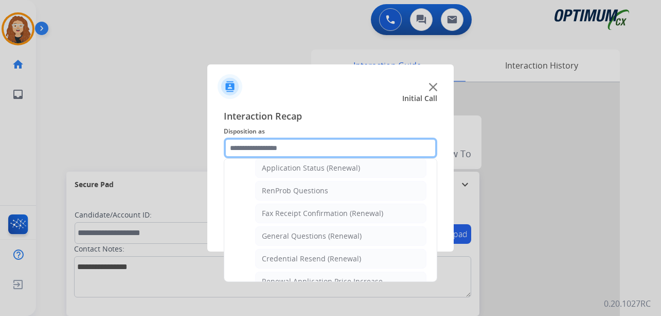
scroll to position [260, 0]
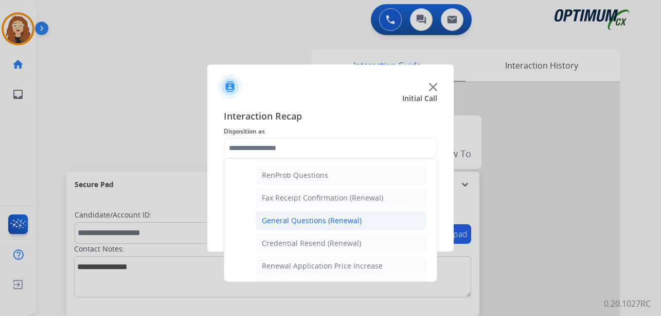
click at [356, 221] on div "General Questions (Renewal)" at bounding box center [312, 220] width 100 height 10
type input "**********"
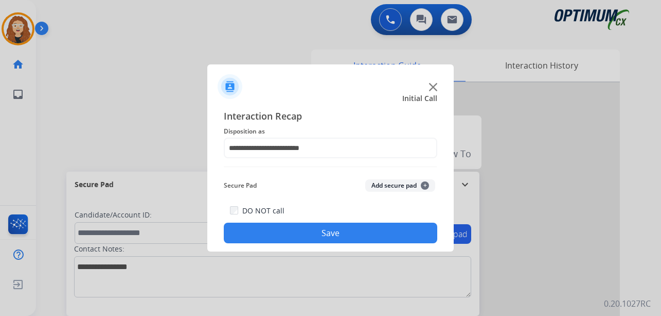
click at [331, 226] on button "Save" at bounding box center [331, 232] width 214 height 21
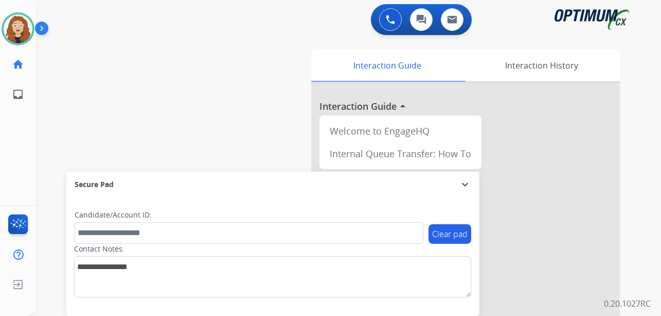
click at [44, 141] on div "swap_horiz Break voice bridge close_fullscreen Connect 3-Way Call merge_type Se…" at bounding box center [336, 251] width 601 height 429
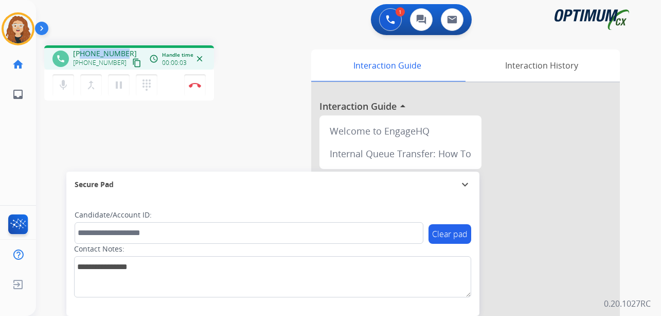
drag, startPoint x: 81, startPoint y: 52, endPoint x: 120, endPoint y: 51, distance: 39.1
click at [127, 47] on div "phone [PHONE_NUMBER] [PHONE_NUMBER] content_copy access_time Call metrics Queue…" at bounding box center [129, 57] width 170 height 24
click at [199, 86] on img at bounding box center [195, 84] width 12 height 5
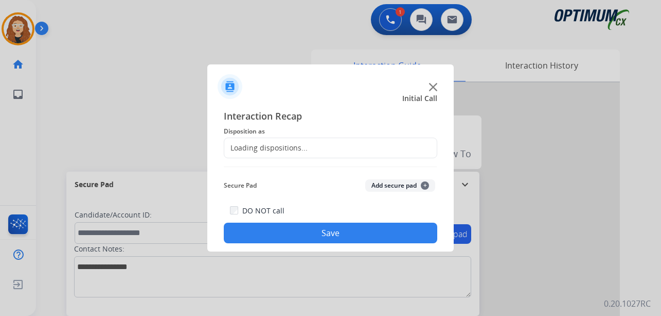
click at [268, 145] on div "Loading dispositions..." at bounding box center [265, 148] width 83 height 10
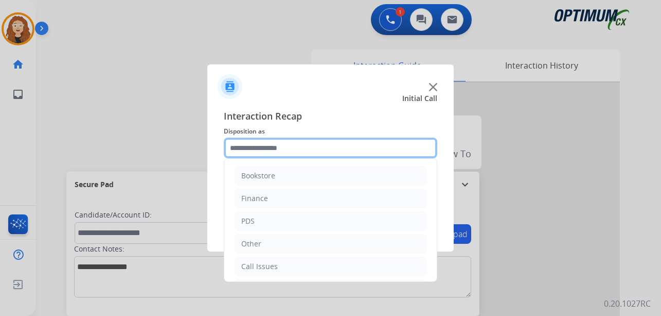
click at [273, 149] on input "text" at bounding box center [331, 147] width 214 height 21
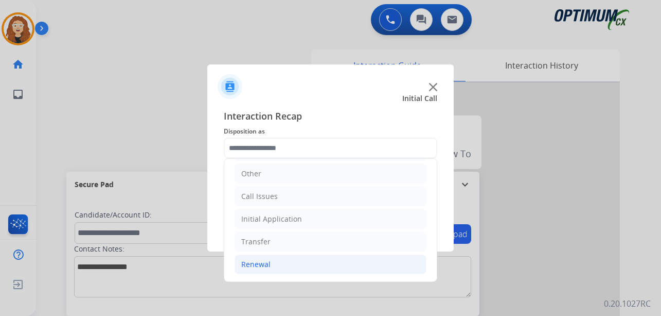
drag, startPoint x: 340, startPoint y: 273, endPoint x: 346, endPoint y: 270, distance: 7.2
click at [340, 272] on li "Renewal" at bounding box center [331, 264] width 192 height 20
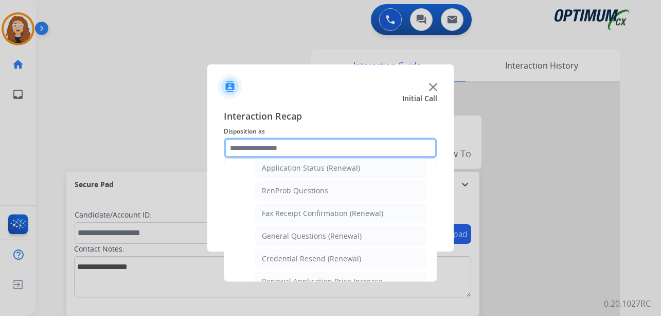
scroll to position [266, 0]
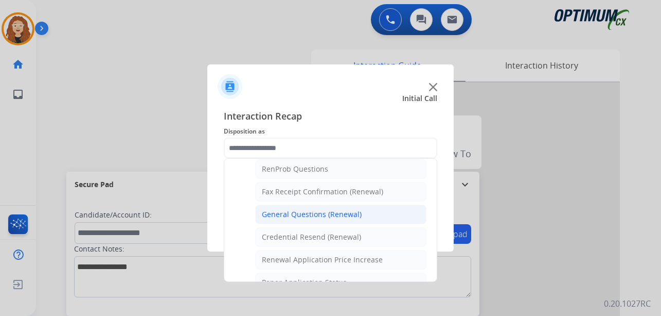
click at [364, 216] on li "General Questions (Renewal)" at bounding box center [340, 214] width 171 height 20
type input "**********"
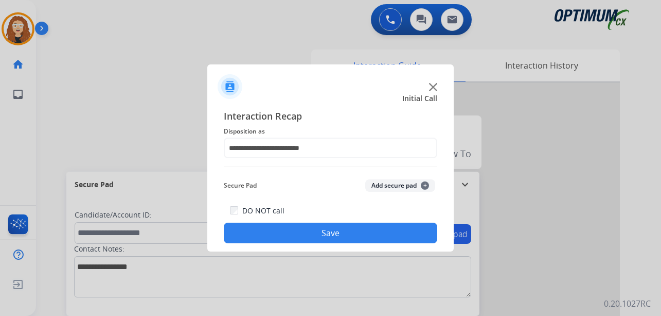
drag, startPoint x: 354, startPoint y: 229, endPoint x: 354, endPoint y: 223, distance: 5.7
click at [354, 223] on button "Save" at bounding box center [331, 232] width 214 height 21
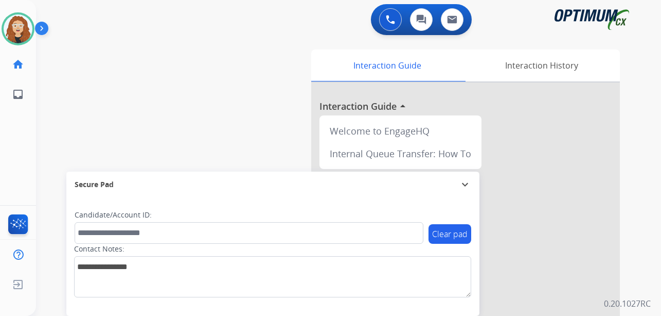
click at [58, 132] on div "swap_horiz Break voice bridge close_fullscreen Connect 3-Way Call merge_type Se…" at bounding box center [336, 251] width 601 height 429
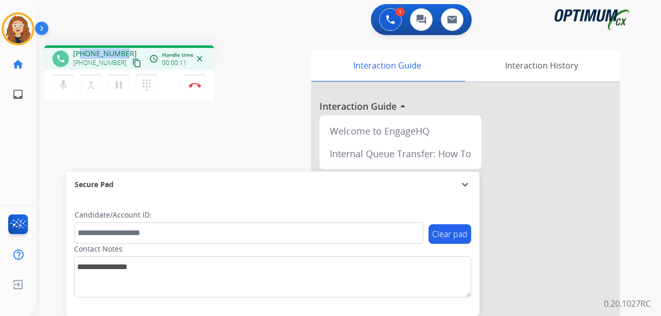
drag, startPoint x: 80, startPoint y: 54, endPoint x: 120, endPoint y: 49, distance: 40.4
click at [123, 50] on span "[PHONE_NUMBER]" at bounding box center [105, 53] width 64 height 10
click at [200, 86] on img at bounding box center [195, 84] width 12 height 5
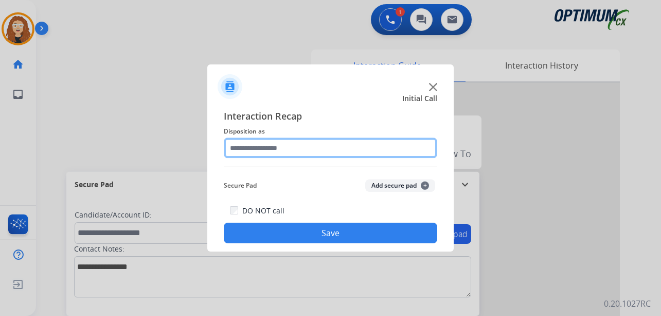
click at [246, 147] on input "text" at bounding box center [331, 147] width 214 height 21
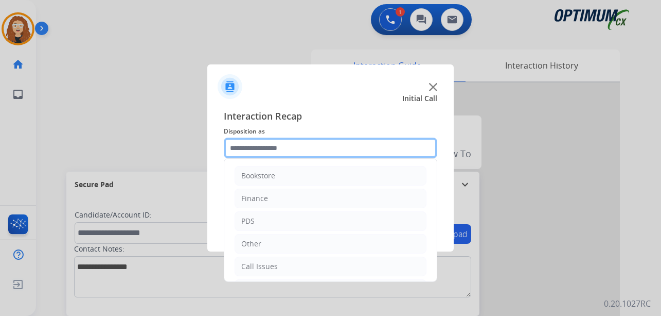
scroll to position [70, 0]
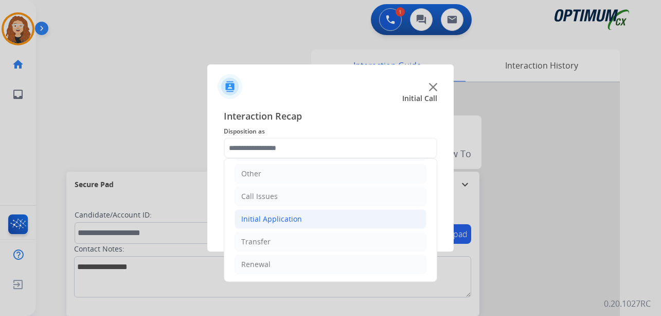
click at [307, 217] on li "Initial Application" at bounding box center [331, 219] width 192 height 20
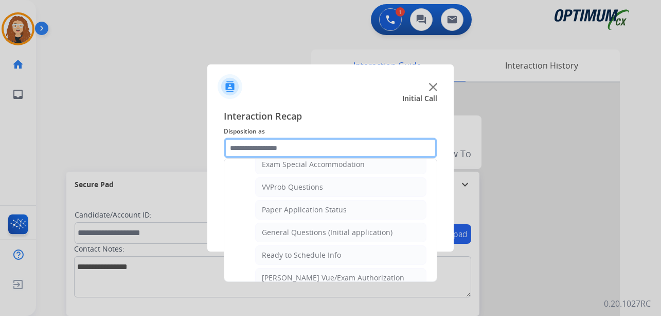
scroll to position [549, 0]
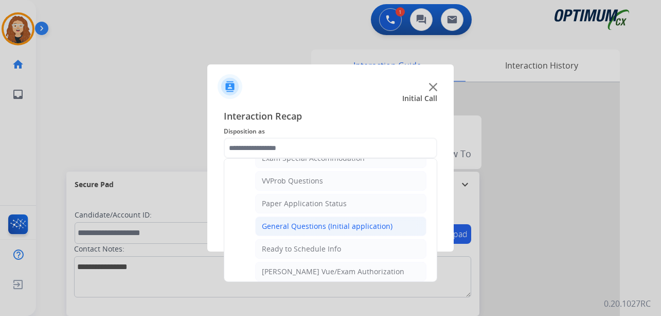
click at [355, 226] on div "General Questions (Initial application)" at bounding box center [327, 226] width 131 height 10
type input "**********"
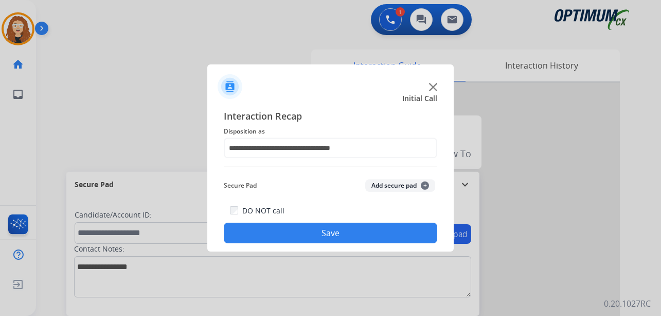
click at [355, 230] on button "Save" at bounding box center [331, 232] width 214 height 21
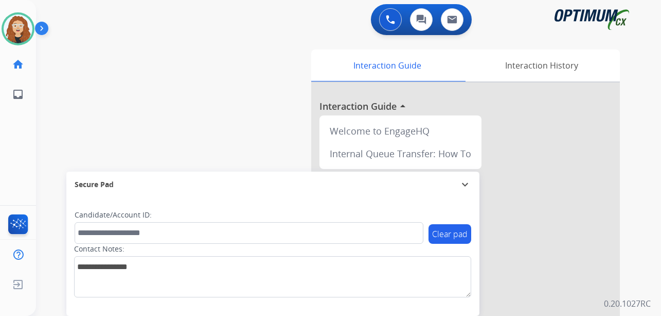
click at [55, 118] on div "swap_horiz Break voice bridge close_fullscreen Connect 3-Way Call merge_type Se…" at bounding box center [336, 251] width 601 height 429
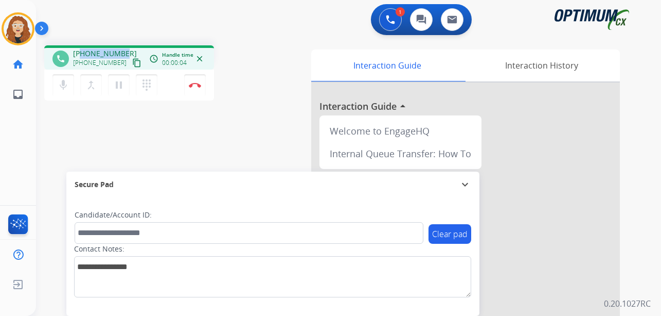
drag, startPoint x: 85, startPoint y: 53, endPoint x: 125, endPoint y: 51, distance: 39.6
click at [125, 53] on div "[PHONE_NUMBER] [PHONE_NUMBER] content_copy" at bounding box center [108, 58] width 70 height 21
click at [198, 88] on button "Disconnect" at bounding box center [195, 85] width 22 height 22
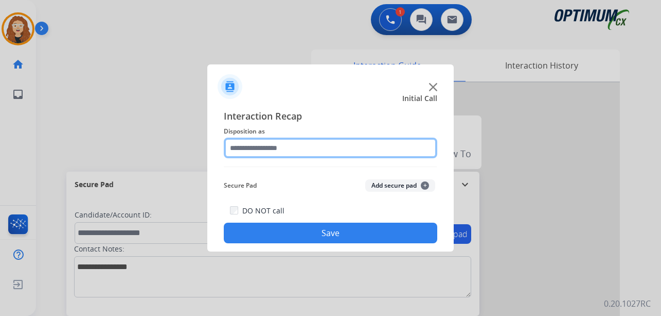
click at [268, 145] on input "text" at bounding box center [331, 147] width 214 height 21
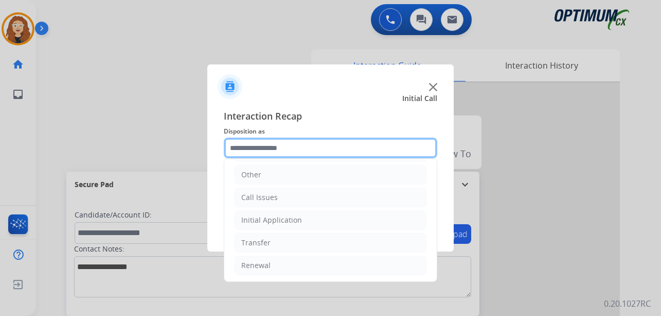
scroll to position [70, 0]
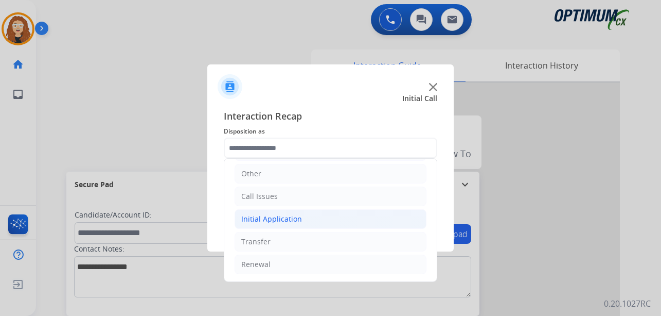
click at [311, 223] on li "Initial Application" at bounding box center [331, 219] width 192 height 20
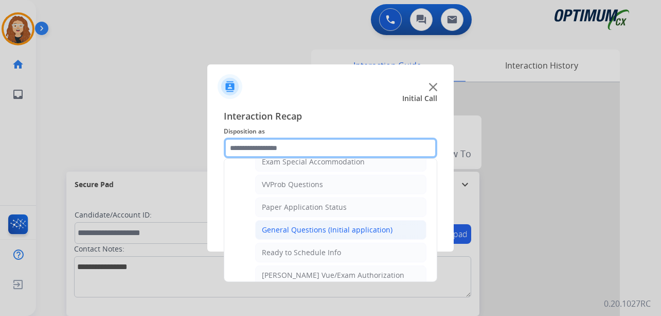
scroll to position [546, 0]
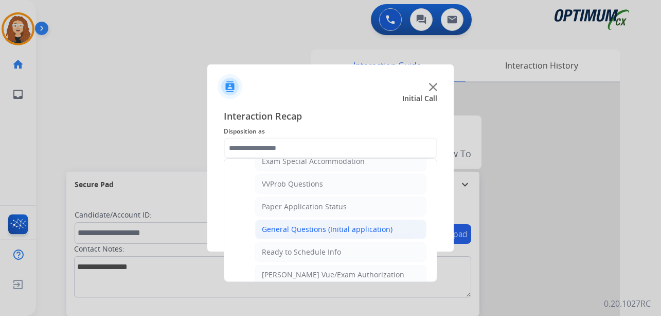
click at [361, 228] on div "General Questions (Initial application)" at bounding box center [327, 229] width 131 height 10
type input "**********"
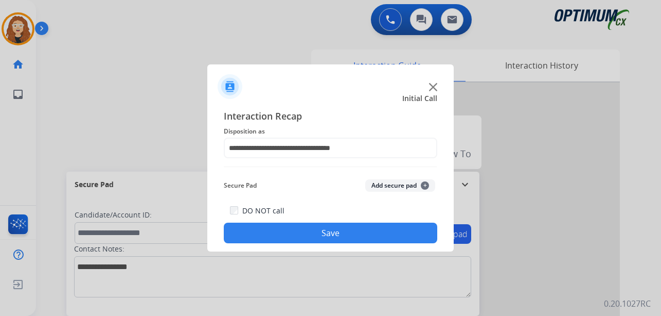
click at [357, 228] on button "Save" at bounding box center [331, 232] width 214 height 21
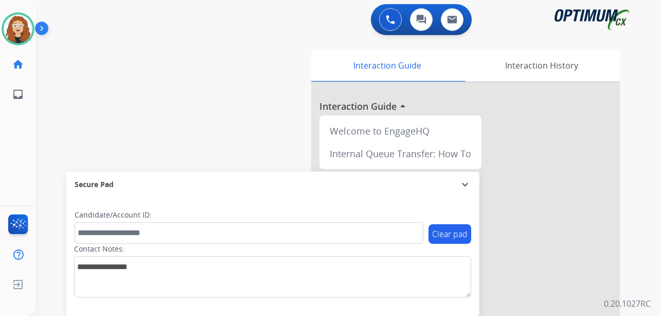
click at [50, 83] on div "swap_horiz Break voice bridge close_fullscreen Connect 3-Way Call merge_type Se…" at bounding box center [336, 251] width 601 height 429
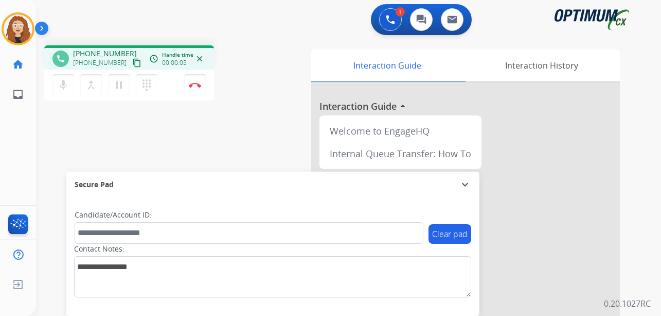
click at [50, 128] on div "phone [PHONE_NUMBER] [PHONE_NUMBER] content_copy access_time Call metrics Queue…" at bounding box center [336, 251] width 601 height 429
drag, startPoint x: 82, startPoint y: 54, endPoint x: 113, endPoint y: 49, distance: 31.7
click at [121, 46] on div "phone [PHONE_NUMBER] [PHONE_NUMBER] content_copy access_time Call metrics Queue…" at bounding box center [129, 57] width 170 height 24
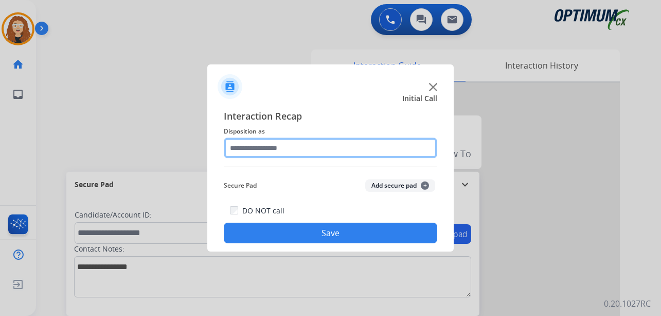
click at [268, 145] on input "text" at bounding box center [331, 147] width 214 height 21
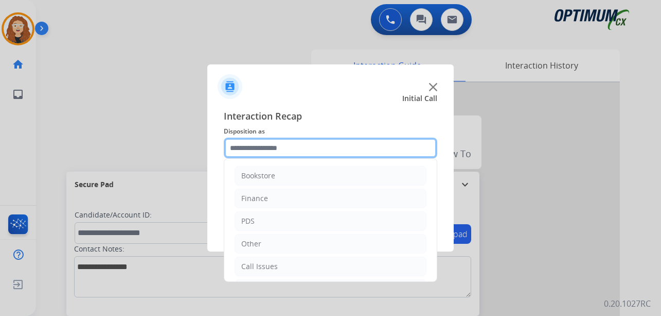
scroll to position [70, 0]
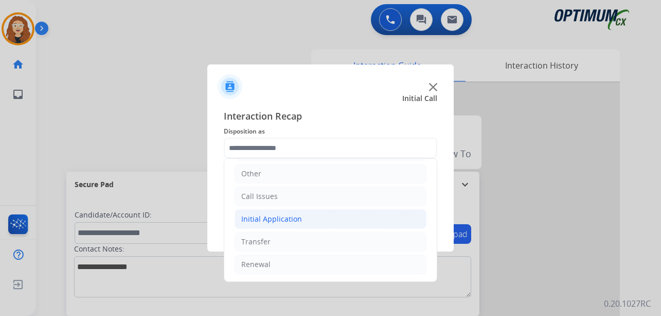
click at [280, 221] on div "Initial Application" at bounding box center [271, 219] width 61 height 10
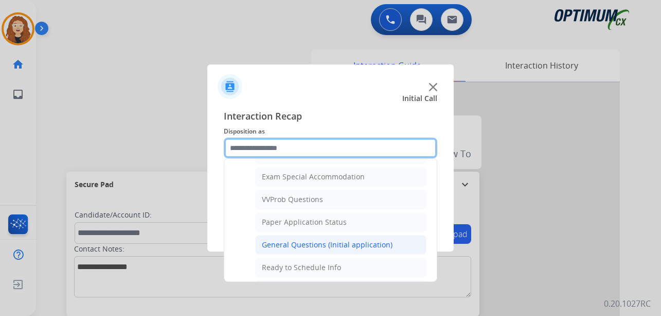
scroll to position [533, 0]
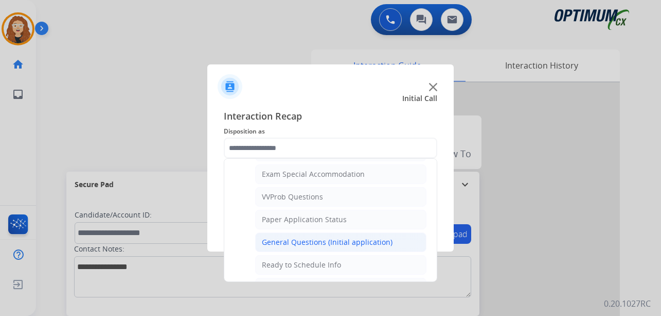
click at [349, 240] on div "General Questions (Initial application)" at bounding box center [327, 242] width 131 height 10
type input "**********"
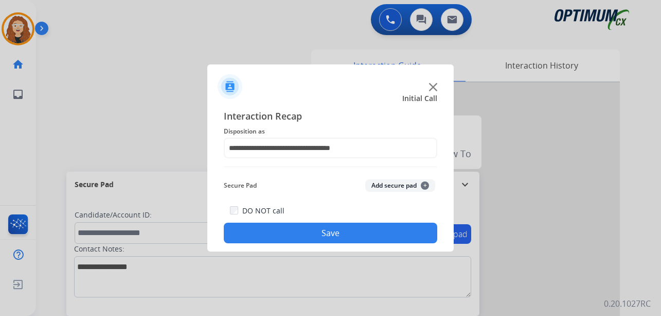
click at [290, 235] on button "Save" at bounding box center [331, 232] width 214 height 21
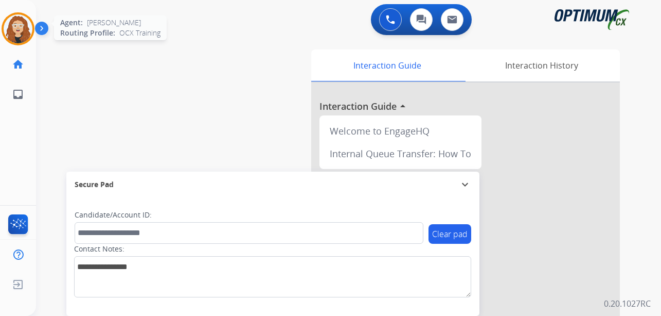
click at [19, 23] on img at bounding box center [18, 28] width 29 height 29
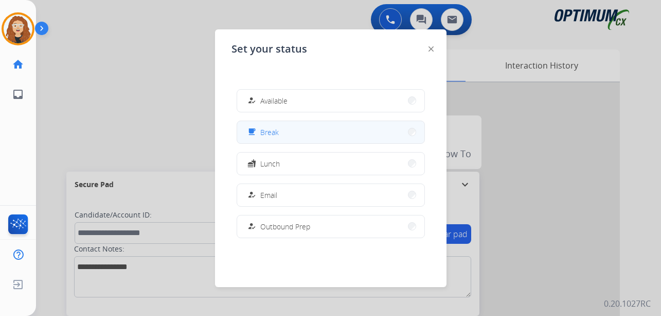
click at [305, 132] on button "free_breakfast Break" at bounding box center [330, 132] width 187 height 22
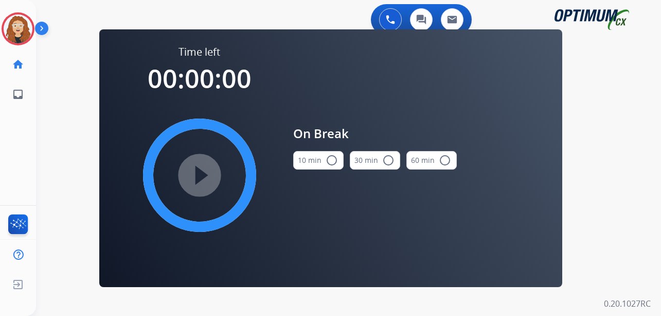
click at [335, 158] on mat-icon "radio_button_unchecked" at bounding box center [332, 160] width 12 height 12
click at [200, 175] on mat-icon "play_circle_filled" at bounding box center [200, 175] width 12 height 12
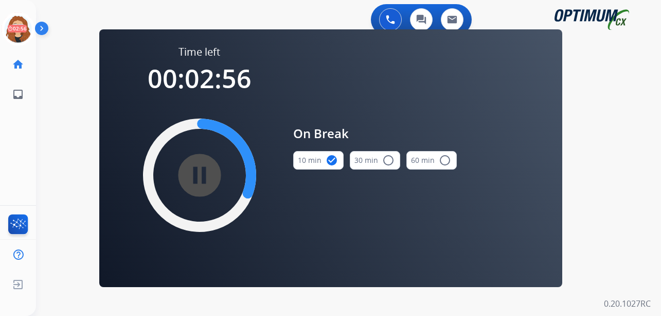
click at [52, 90] on div "0 Voice Interactions 0 Chat Interactions 0 Email Interactions swap_horiz Break …" at bounding box center [348, 158] width 625 height 316
click at [80, 146] on div "0 Voice Interactions 0 Chat Interactions 0 Email Interactions swap_horiz Break …" at bounding box center [348, 158] width 625 height 316
click at [59, 117] on div "0 Voice Interactions 0 Chat Interactions 0 Email Interactions swap_horiz Break …" at bounding box center [348, 158] width 625 height 316
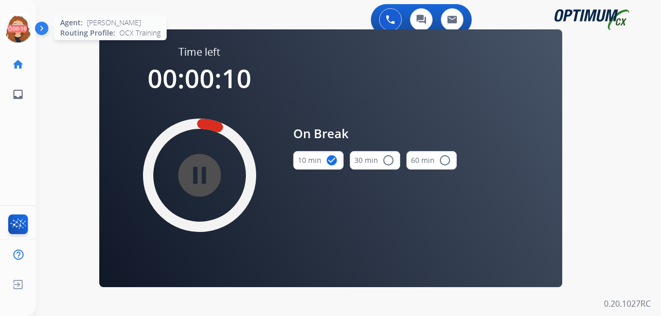
click at [21, 26] on icon at bounding box center [18, 28] width 33 height 33
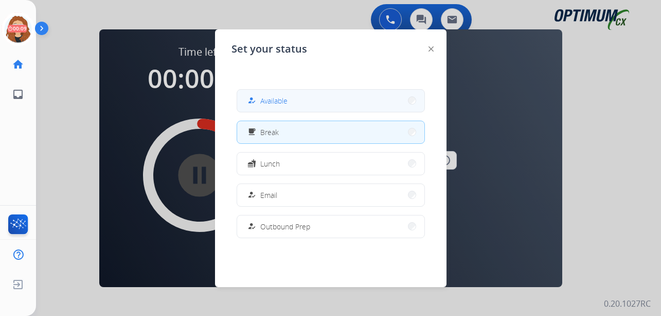
click at [299, 98] on button "how_to_reg Available" at bounding box center [330, 101] width 187 height 22
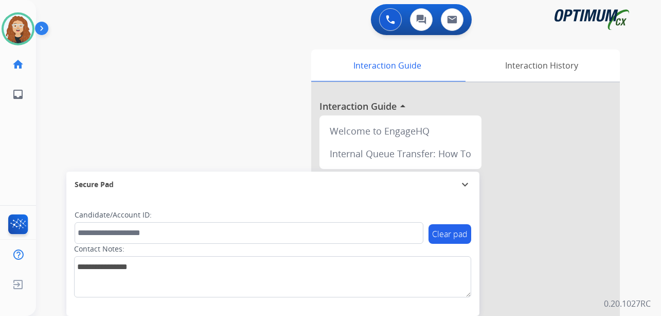
click at [57, 129] on div "swap_horiz Break voice bridge close_fullscreen Connect 3-Way Call merge_type Se…" at bounding box center [336, 251] width 601 height 429
click at [46, 132] on div "swap_horiz Break voice bridge close_fullscreen Connect 3-Way Call merge_type Se…" at bounding box center [336, 251] width 601 height 429
click at [15, 30] on img at bounding box center [18, 28] width 29 height 29
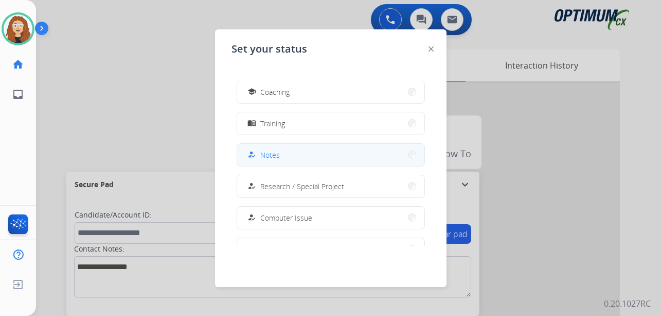
scroll to position [158, 0]
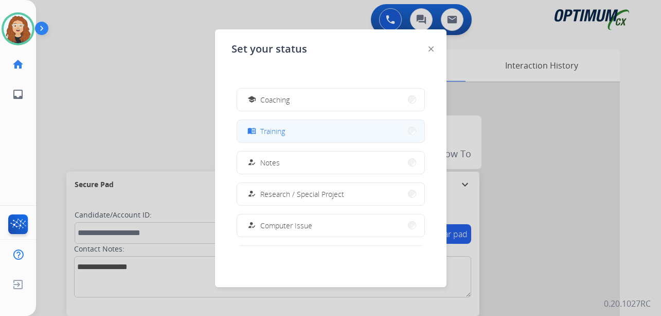
click at [330, 129] on button "menu_book Training" at bounding box center [330, 131] width 187 height 22
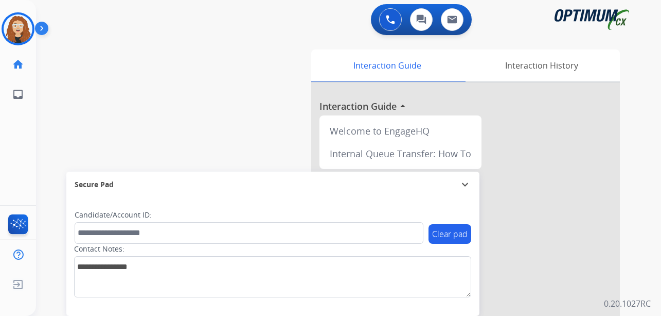
click at [47, 132] on div "swap_horiz Break voice bridge close_fullscreen Connect 3-Way Call merge_type Se…" at bounding box center [336, 251] width 601 height 429
click at [23, 33] on img at bounding box center [18, 28] width 29 height 29
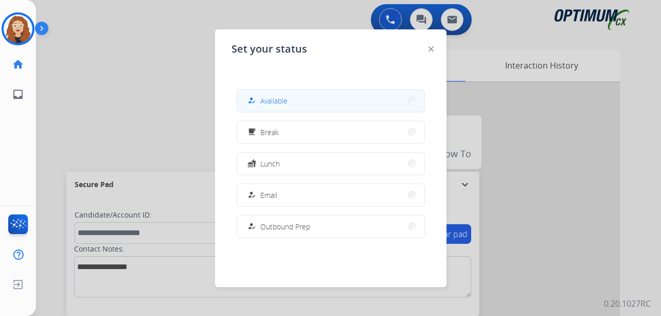
click at [277, 101] on span "Available" at bounding box center [273, 100] width 27 height 11
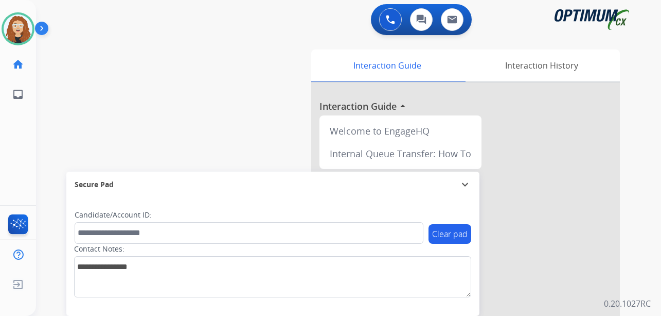
click at [600, 176] on div at bounding box center [465, 274] width 309 height 384
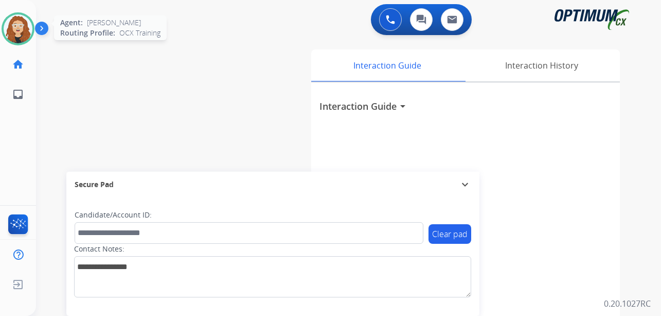
click at [18, 24] on img at bounding box center [18, 28] width 29 height 29
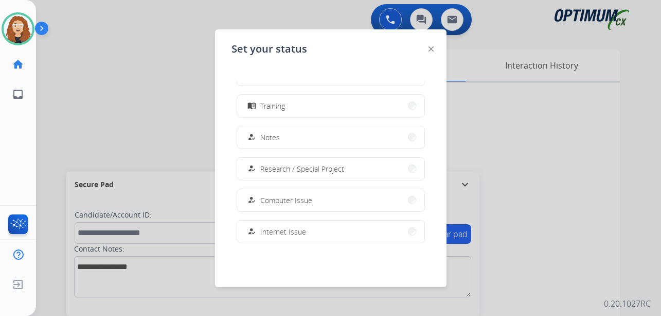
scroll to position [257, 0]
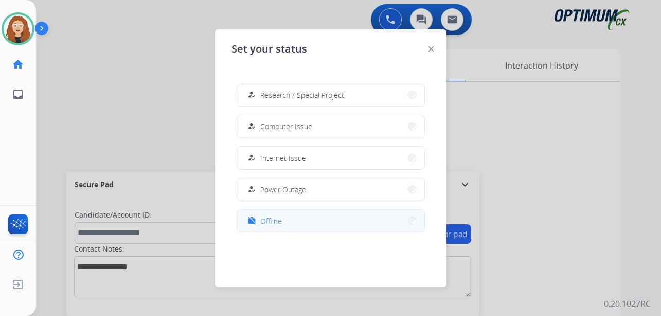
click at [266, 220] on span "Offline" at bounding box center [271, 220] width 22 height 11
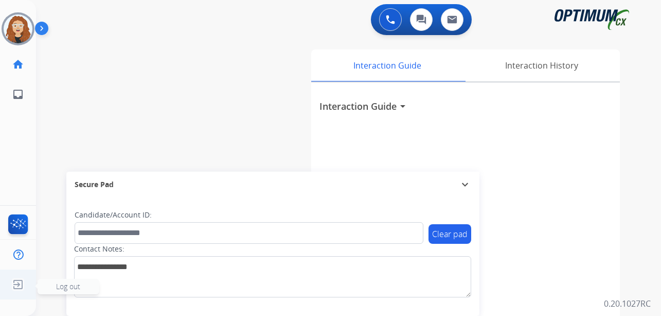
click at [19, 281] on img at bounding box center [18, 284] width 19 height 20
click at [62, 288] on span "Log out" at bounding box center [68, 286] width 24 height 10
